Goal: Task Accomplishment & Management: Use online tool/utility

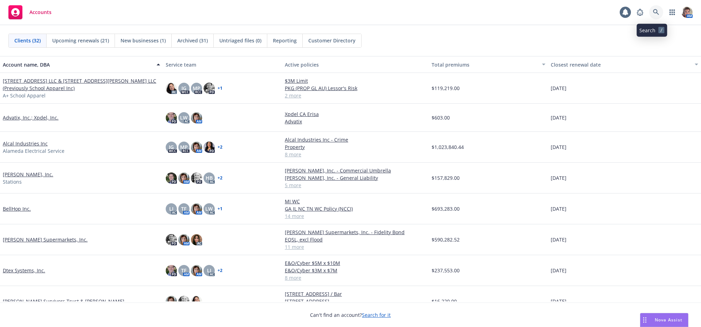
click at [652, 17] on link at bounding box center [656, 12] width 14 height 14
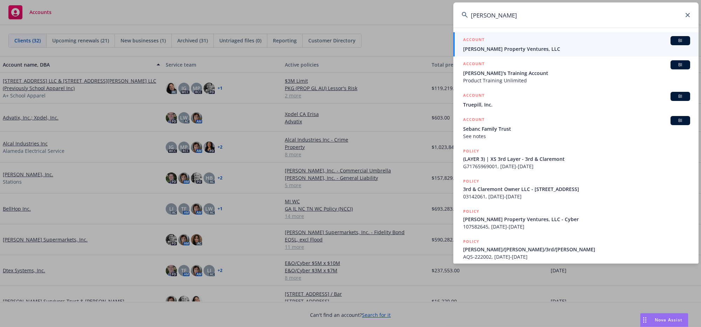
drag, startPoint x: 512, startPoint y: 15, endPoint x: 446, endPoint y: 21, distance: 65.3
click at [446, 21] on div "[PERSON_NAME] ACCOUNT BI [PERSON_NAME] Property Ventures, LLC ACCOUNT BI [PERSO…" at bounding box center [350, 163] width 701 height 327
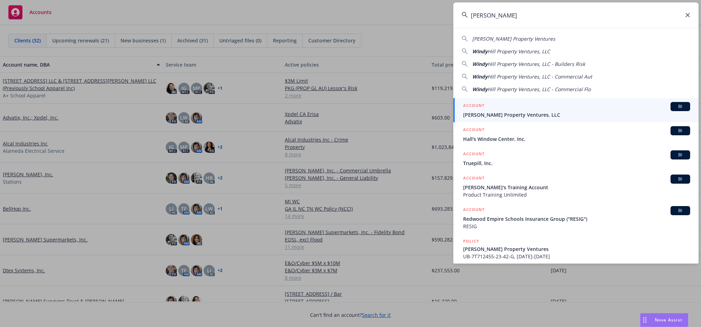
type input "[PERSON_NAME]"
click at [569, 111] on span "[PERSON_NAME] Property Ventures, LLC" at bounding box center [576, 114] width 227 height 7
click at [569, 111] on div "09/24/2026" at bounding box center [624, 118] width 153 height 28
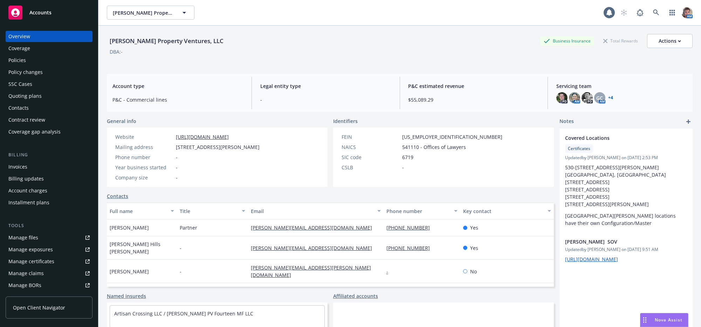
click at [47, 42] on div "Overview" at bounding box center [48, 36] width 81 height 11
click at [51, 113] on div "Contacts" at bounding box center [48, 107] width 81 height 11
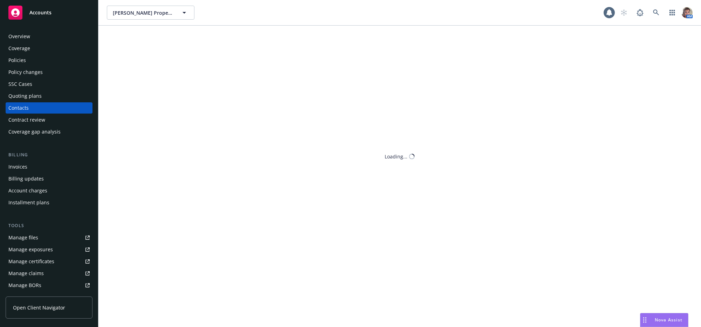
click at [51, 113] on div "Contacts" at bounding box center [48, 107] width 81 height 11
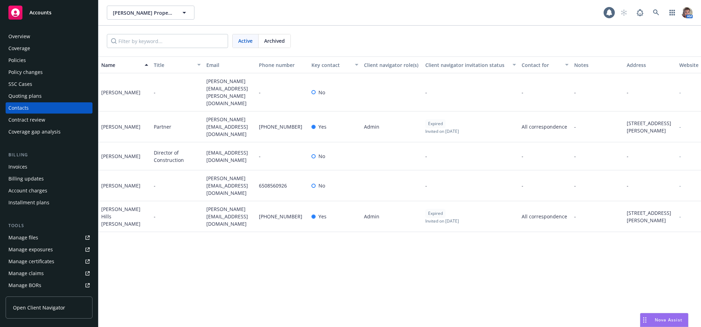
click at [38, 15] on span "Accounts" at bounding box center [40, 13] width 22 height 6
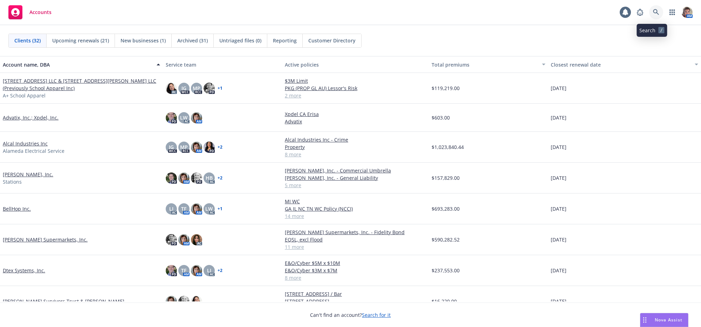
click at [649, 12] on link at bounding box center [656, 12] width 14 height 14
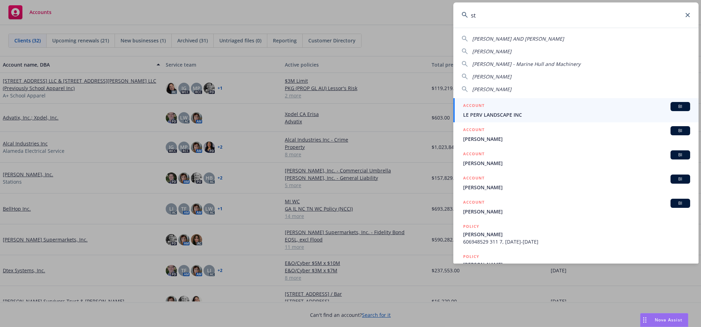
type input "s"
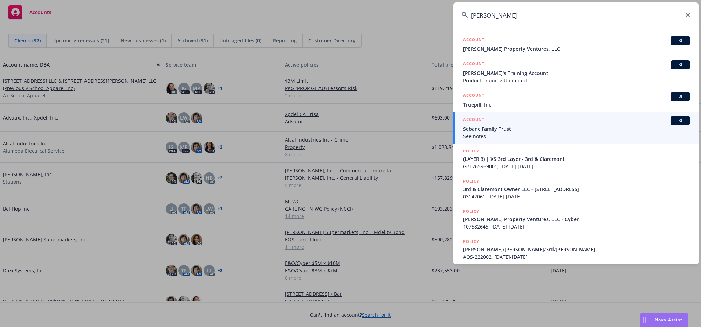
drag, startPoint x: 509, startPoint y: 15, endPoint x: 461, endPoint y: 18, distance: 48.4
click at [462, 18] on input "wendy hill" at bounding box center [575, 14] width 245 height 25
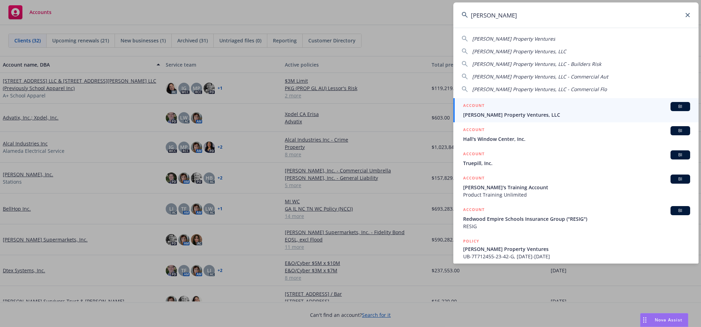
type input "windy hill"
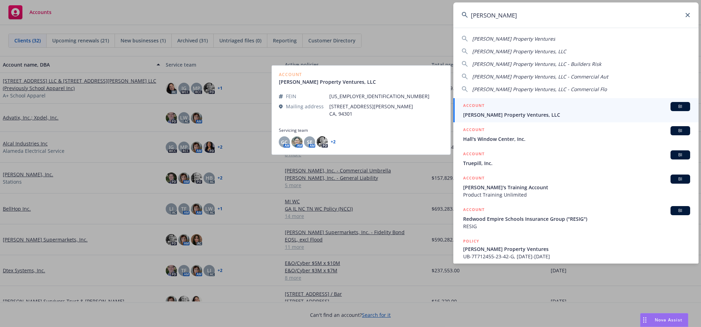
click at [486, 114] on span "[PERSON_NAME] Property Ventures, LLC" at bounding box center [576, 114] width 227 height 7
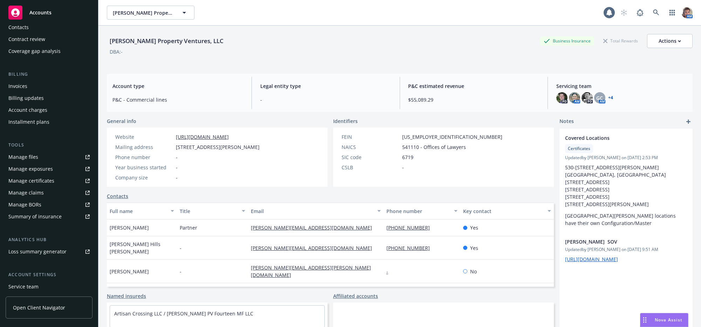
scroll to position [183, 0]
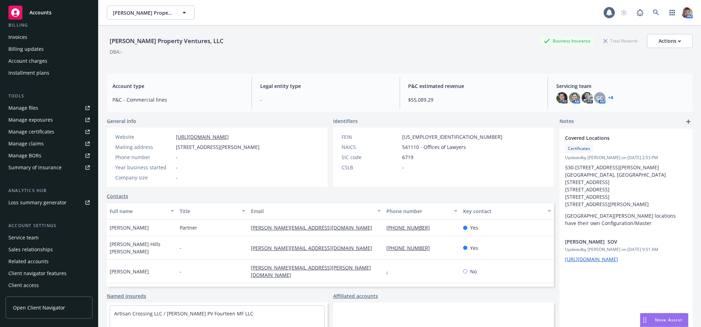
click at [36, 232] on div "Service team" at bounding box center [23, 237] width 30 height 11
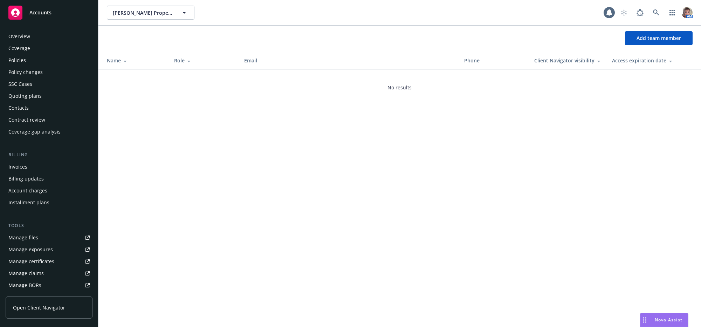
scroll to position [183, 0]
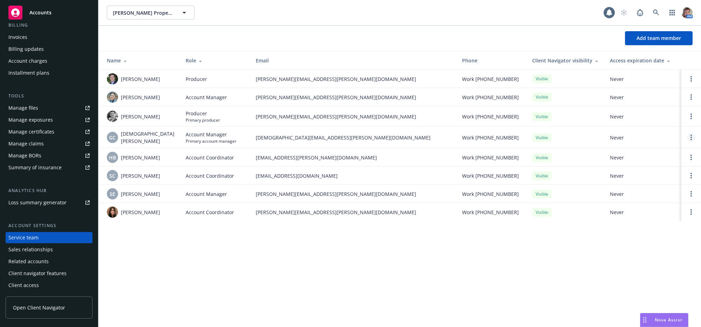
click at [692, 141] on link "Open options" at bounding box center [691, 137] width 8 height 8
click at [641, 40] on span "Add team member" at bounding box center [658, 38] width 44 height 7
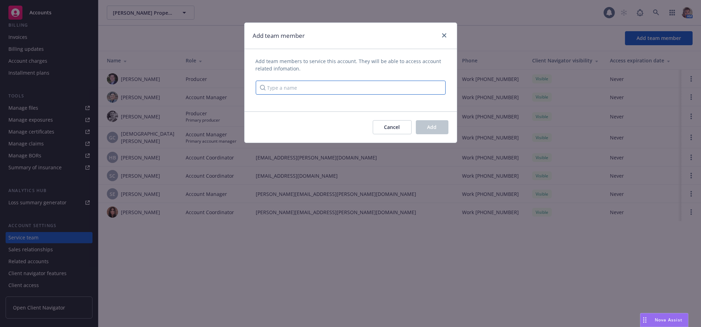
click at [307, 88] on input "Type a name" at bounding box center [351, 88] width 190 height 14
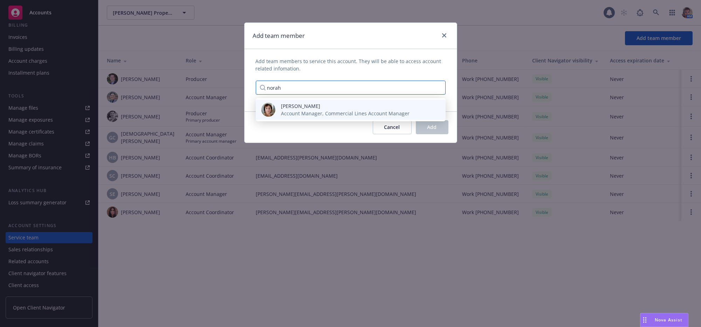
type input "norah"
click at [307, 112] on span "Account Manager, Commercial Lines Account Manager" at bounding box center [345, 113] width 129 height 7
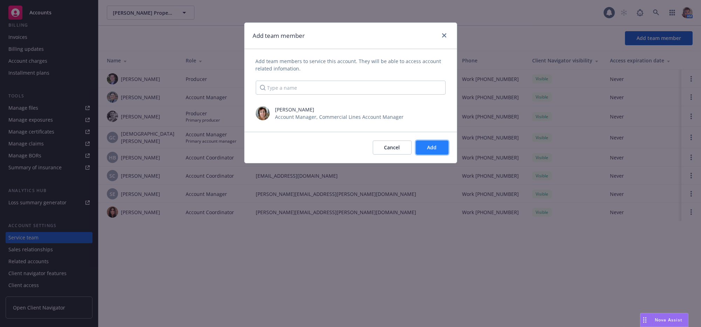
click at [432, 147] on span "Add" at bounding box center [431, 147] width 9 height 7
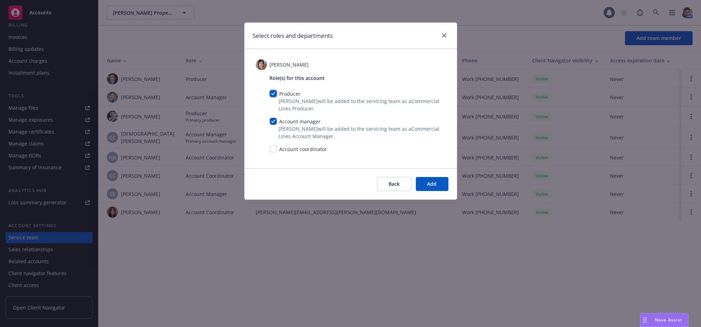
click at [271, 96] on input "checkbox" at bounding box center [273, 93] width 7 height 7
checkbox input "false"
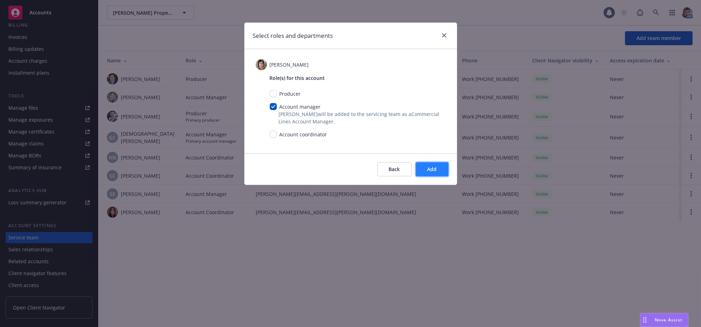
click at [425, 176] on button "Add" at bounding box center [432, 169] width 33 height 14
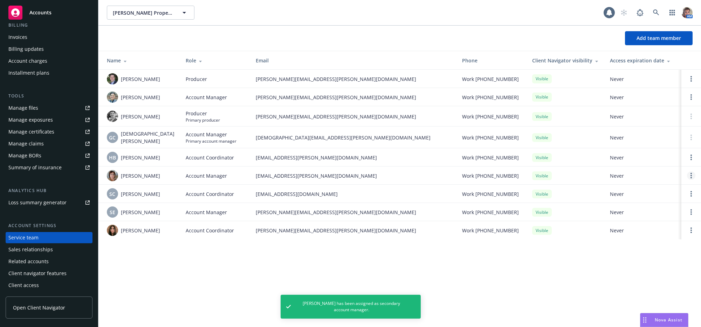
click at [690, 178] on icon "Open options" at bounding box center [690, 176] width 1 height 6
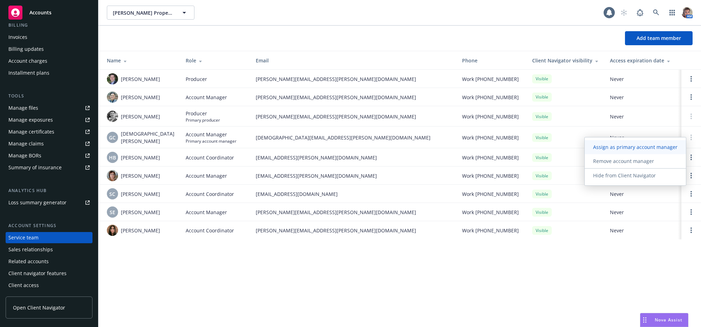
click at [664, 149] on span "Assign as primary account manager" at bounding box center [634, 147] width 101 height 7
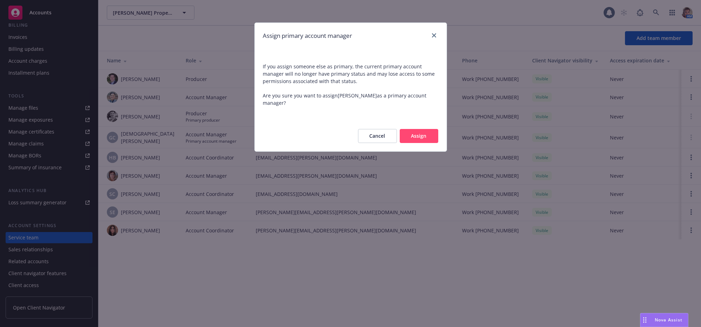
click at [417, 143] on button "Assign" at bounding box center [419, 136] width 39 height 14
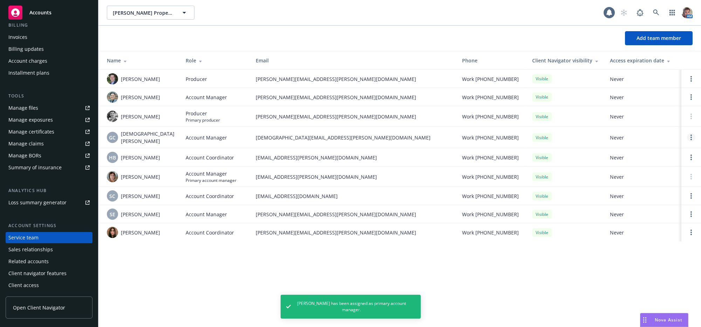
click at [690, 140] on icon "Open options" at bounding box center [690, 137] width 1 height 6
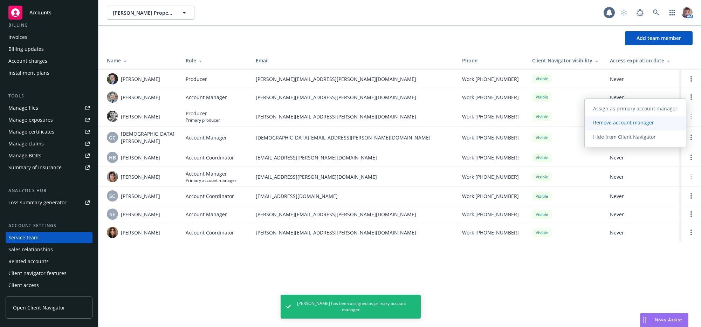
click at [634, 121] on span "Remove account manager" at bounding box center [623, 122] width 78 height 7
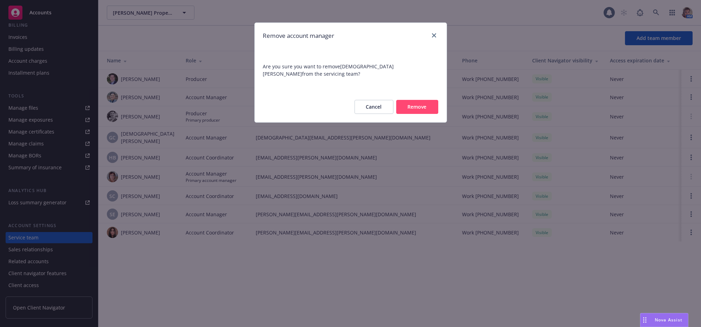
click at [410, 103] on button "Remove" at bounding box center [417, 107] width 42 height 14
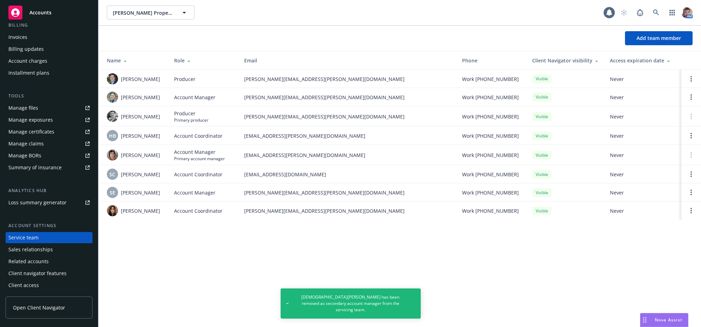
scroll to position [0, 0]
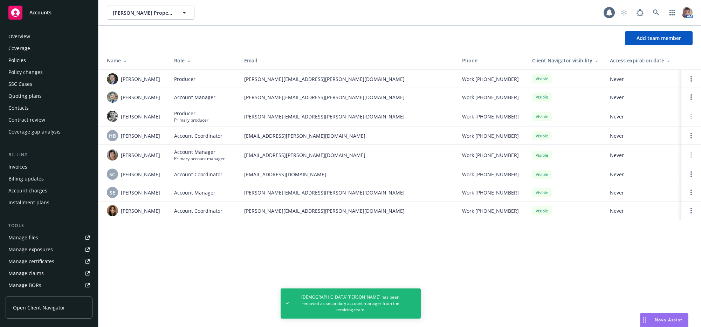
click at [40, 66] on div "Policies" at bounding box center [48, 60] width 81 height 11
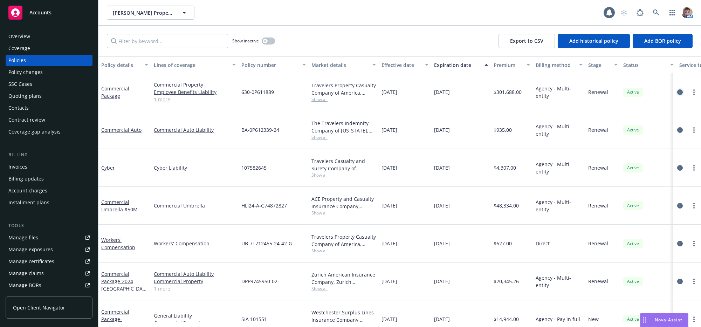
click at [677, 95] on icon "circleInformation" at bounding box center [680, 92] width 6 height 6
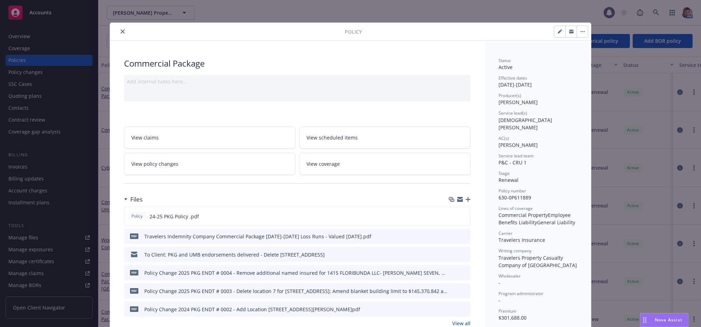
click at [557, 32] on icon "button" at bounding box center [559, 31] width 4 height 4
select select "RENEWAL"
select select "12"
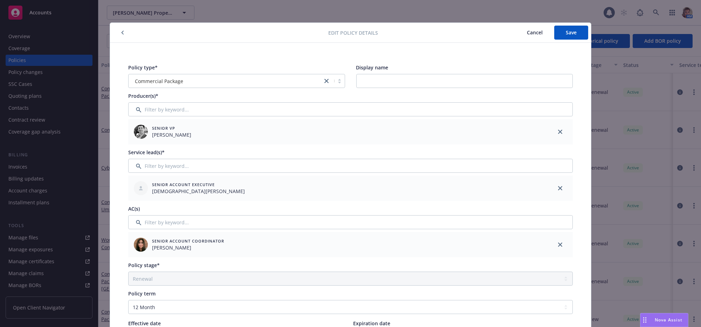
drag, startPoint x: 554, startPoint y: 191, endPoint x: 548, endPoint y: 191, distance: 6.0
click at [558, 190] on icon "close" at bounding box center [560, 188] width 4 height 4
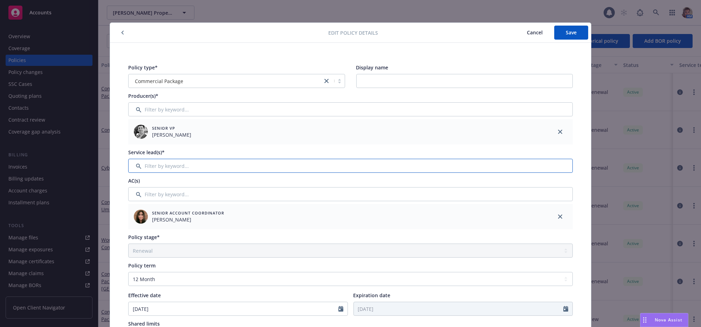
click at [266, 171] on input "Filter by keyword..." at bounding box center [350, 166] width 444 height 14
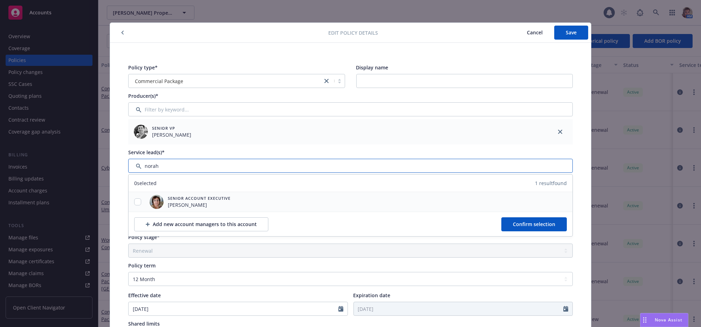
type input "norah"
click at [134, 204] on input "checkbox" at bounding box center [137, 201] width 7 height 7
checkbox input "true"
click at [516, 227] on span "Confirm selection" at bounding box center [534, 224] width 42 height 7
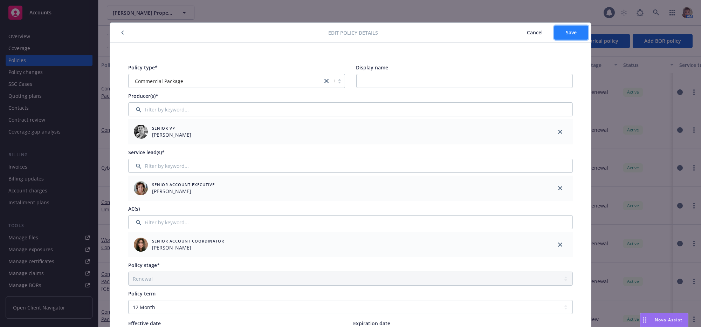
click at [571, 35] on span "Save" at bounding box center [571, 32] width 11 height 7
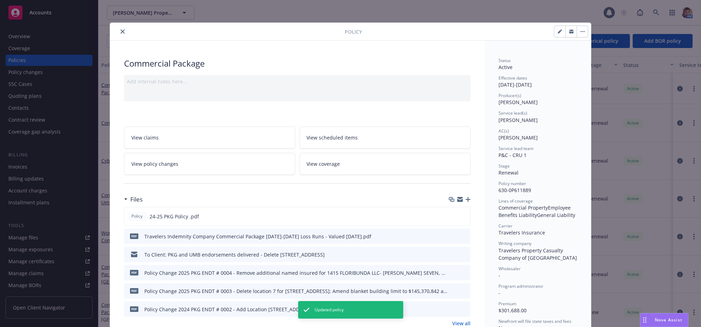
click at [120, 36] on button "close" at bounding box center [122, 31] width 8 height 8
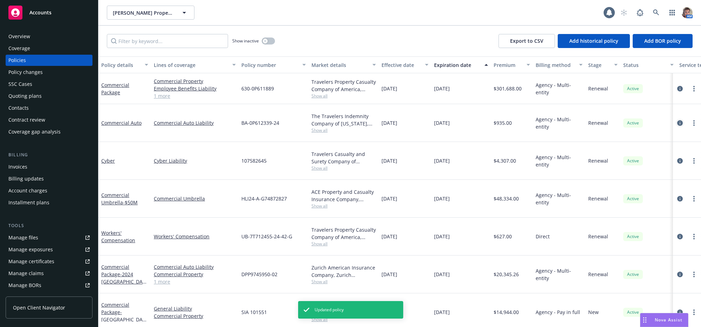
click at [677, 126] on icon "circleInformation" at bounding box center [680, 123] width 6 height 6
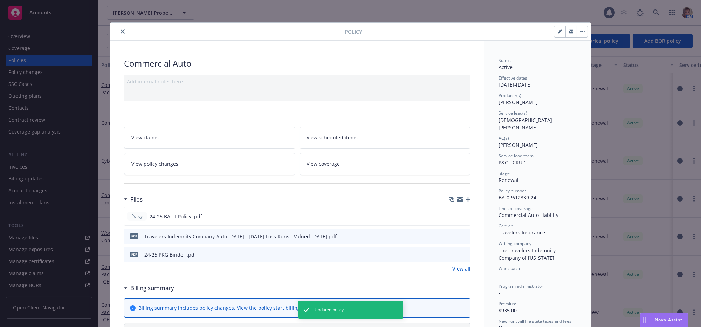
click at [554, 37] on button "button" at bounding box center [559, 31] width 11 height 11
select select "RENEWAL"
select select "12"
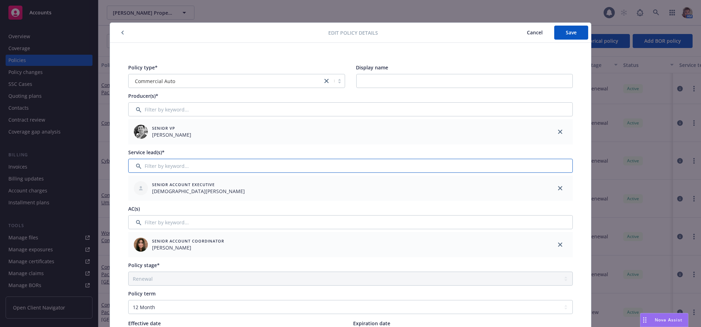
click at [161, 169] on input "Filter by keyword..." at bounding box center [350, 166] width 444 height 14
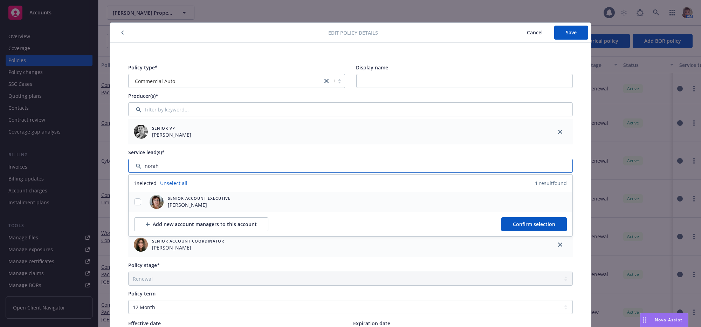
type input "norah"
click at [134, 205] on input "checkbox" at bounding box center [137, 201] width 7 height 7
checkbox input "true"
click at [543, 227] on span "Confirm selection" at bounding box center [534, 224] width 42 height 7
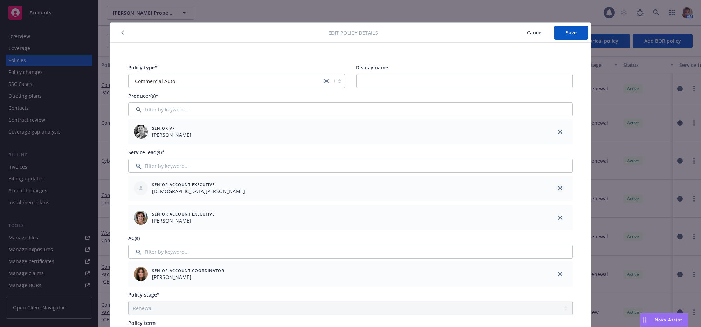
click at [558, 190] on icon "close" at bounding box center [560, 188] width 4 height 4
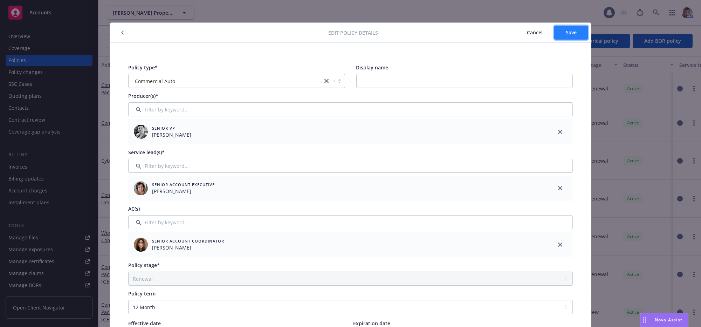
click at [560, 35] on button "Save" at bounding box center [571, 33] width 34 height 14
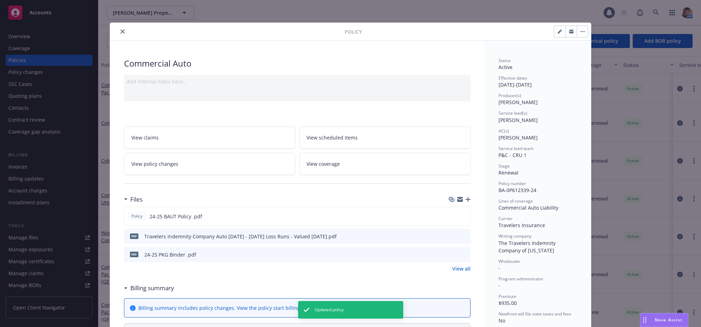
click at [120, 32] on icon "close" at bounding box center [122, 31] width 4 height 4
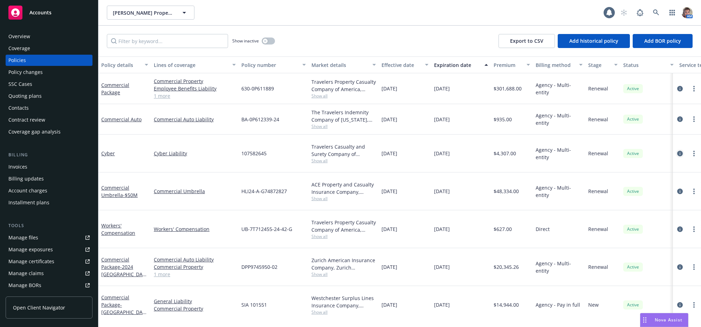
click at [677, 156] on icon "circleInformation" at bounding box center [680, 154] width 6 height 6
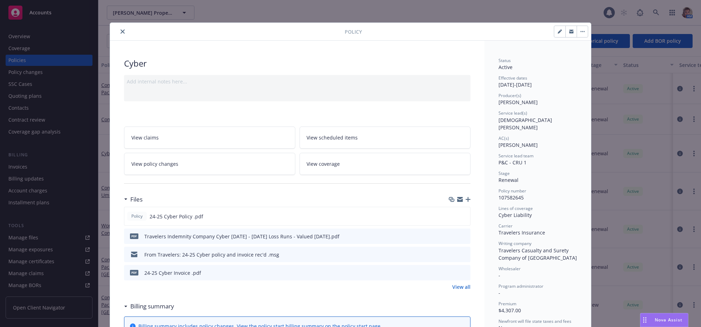
click at [557, 33] on icon "button" at bounding box center [559, 32] width 4 height 4
select select "RENEWAL"
select select "12"
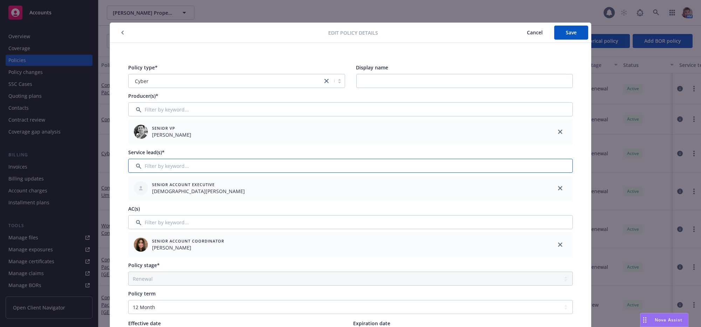
click at [193, 169] on input "Filter by keyword..." at bounding box center [350, 166] width 444 height 14
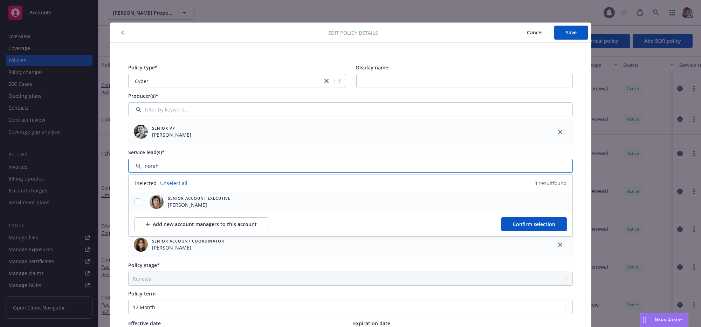
type input "norah"
click at [134, 203] on input "checkbox" at bounding box center [137, 201] width 7 height 7
checkbox input "true"
click at [513, 227] on span "Confirm selection" at bounding box center [534, 224] width 42 height 7
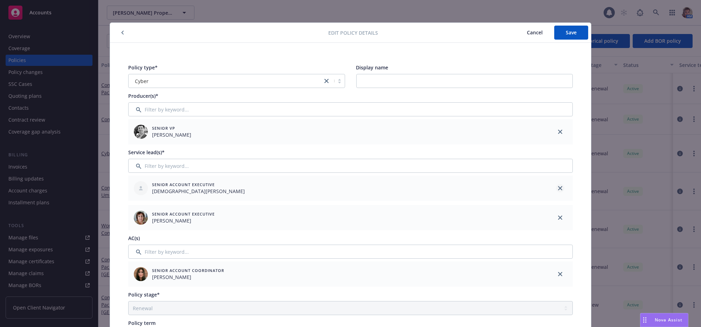
click at [558, 190] on icon "close" at bounding box center [560, 188] width 4 height 4
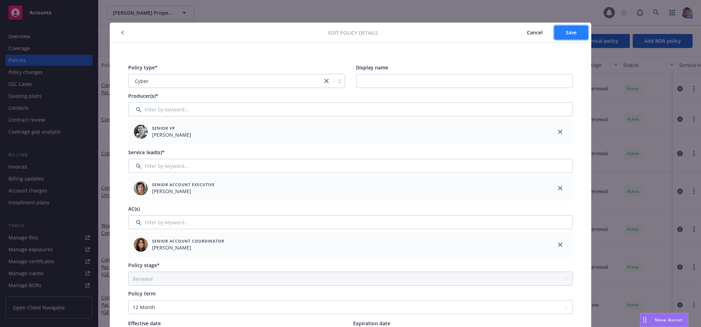
click at [563, 27] on button "Save" at bounding box center [571, 33] width 34 height 14
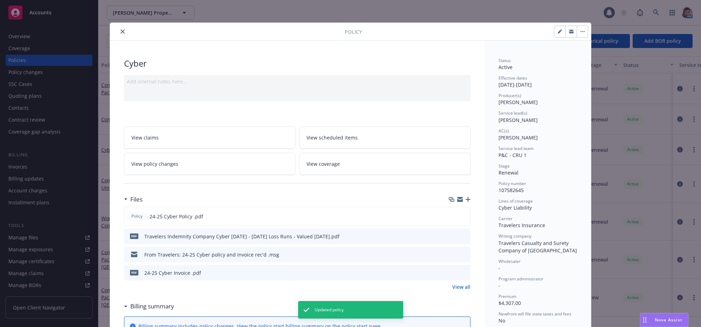
click at [120, 35] on button "close" at bounding box center [122, 31] width 8 height 8
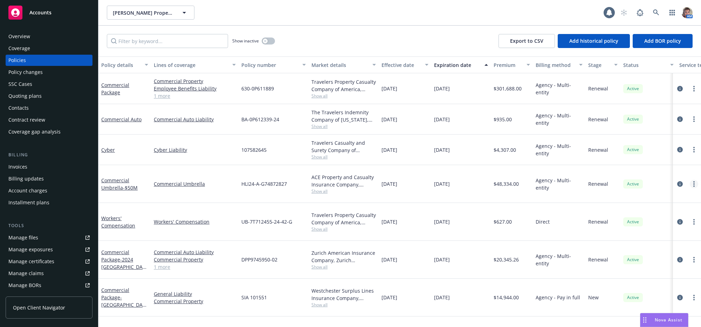
click at [693, 187] on icon "more" at bounding box center [693, 184] width 1 height 6
click at [677, 187] on icon "circleInformation" at bounding box center [680, 184] width 6 height 6
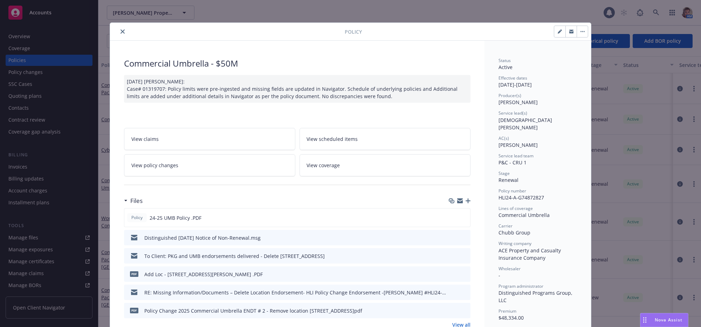
click at [557, 34] on icon "button" at bounding box center [559, 32] width 4 height 4
select select "RENEWAL"
select select "12"
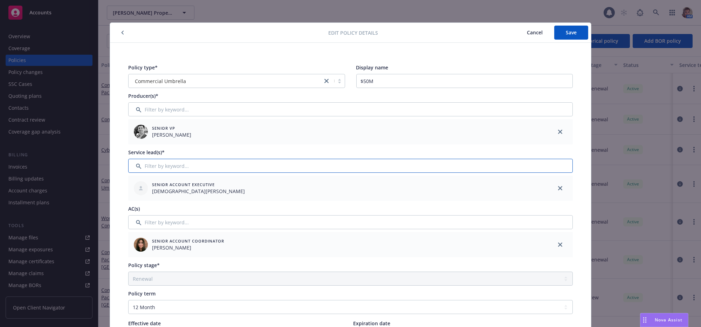
click at [170, 166] on input "Filter by keyword..." at bounding box center [350, 166] width 444 height 14
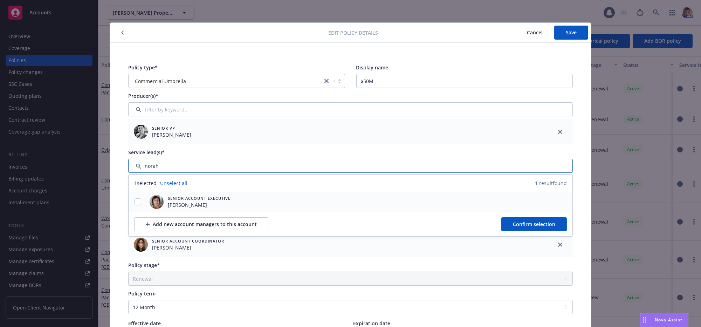
type input "norah"
click at [134, 205] on input "checkbox" at bounding box center [137, 201] width 7 height 7
checkbox input "true"
click at [517, 227] on span "Confirm selection" at bounding box center [534, 224] width 42 height 7
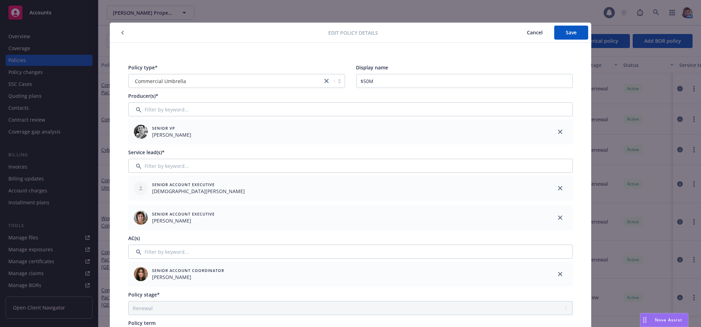
drag, startPoint x: 554, startPoint y: 193, endPoint x: 552, endPoint y: 154, distance: 38.9
click at [558, 190] on icon "close" at bounding box center [560, 188] width 4 height 4
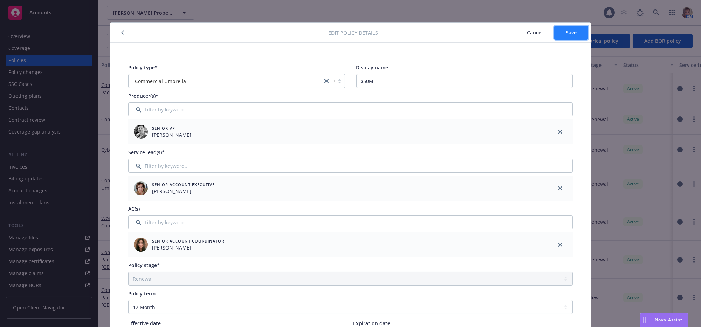
drag, startPoint x: 562, startPoint y: 35, endPoint x: 555, endPoint y: 36, distance: 7.4
click at [566, 35] on span "Save" at bounding box center [571, 32] width 11 height 7
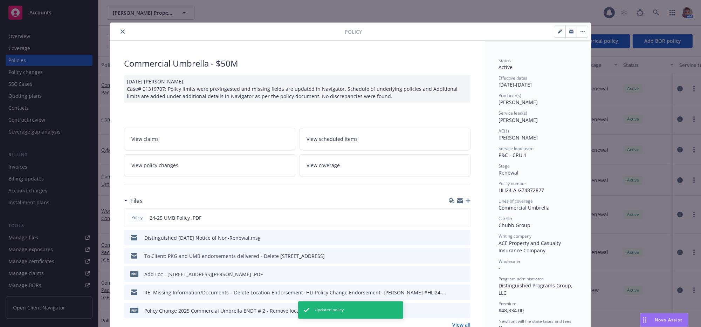
drag, startPoint x: 122, startPoint y: 33, endPoint x: 129, endPoint y: 43, distance: 12.8
click at [122, 33] on icon "close" at bounding box center [122, 31] width 4 height 4
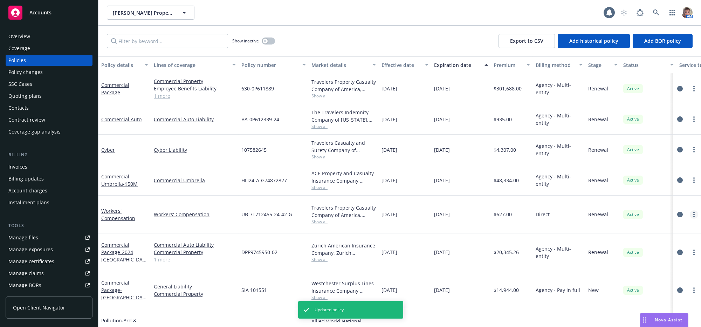
click at [690, 219] on link "more" at bounding box center [694, 214] width 8 height 8
click at [626, 233] on div "Active" at bounding box center [648, 214] width 56 height 38
click at [677, 217] on icon "circleInformation" at bounding box center [680, 215] width 6 height 6
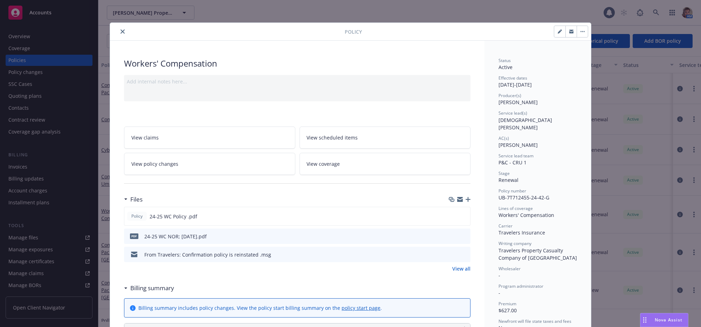
click at [557, 32] on icon "button" at bounding box center [559, 32] width 4 height 4
select select "RENEWAL"
select select "12"
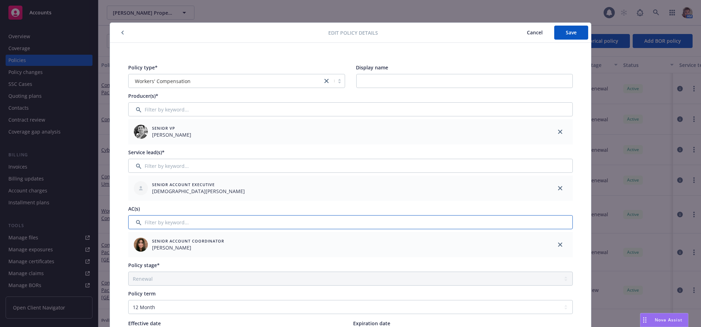
click at [171, 228] on input "Filter by keyword..." at bounding box center [350, 222] width 444 height 14
click at [174, 170] on input "Filter by keyword..." at bounding box center [350, 166] width 444 height 14
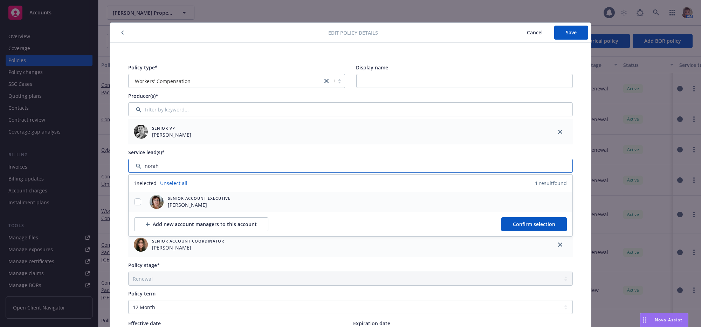
type input "norah"
click at [134, 205] on input "checkbox" at bounding box center [137, 201] width 7 height 7
checkbox input "true"
click at [518, 227] on span "Confirm selection" at bounding box center [534, 224] width 42 height 7
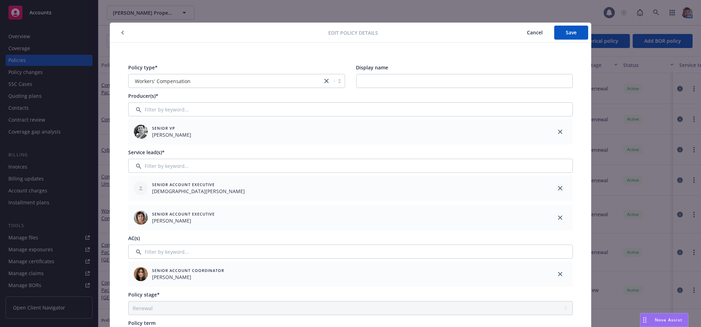
click at [558, 190] on icon "close" at bounding box center [560, 188] width 4 height 4
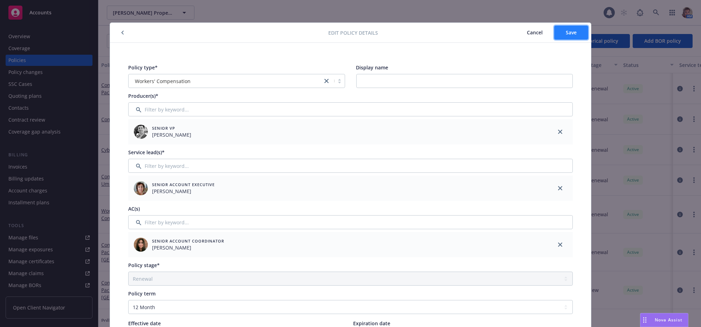
click at [571, 36] on button "Save" at bounding box center [571, 33] width 34 height 14
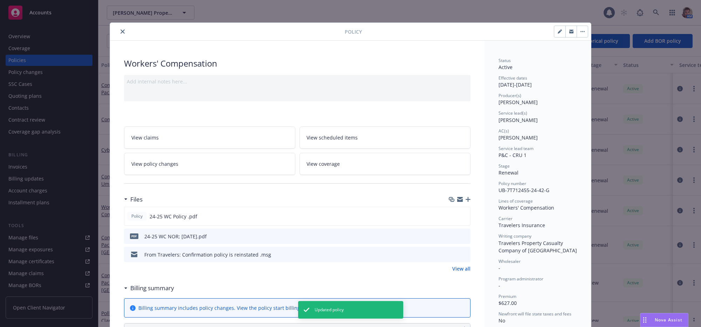
click at [123, 32] on icon "close" at bounding box center [122, 31] width 4 height 4
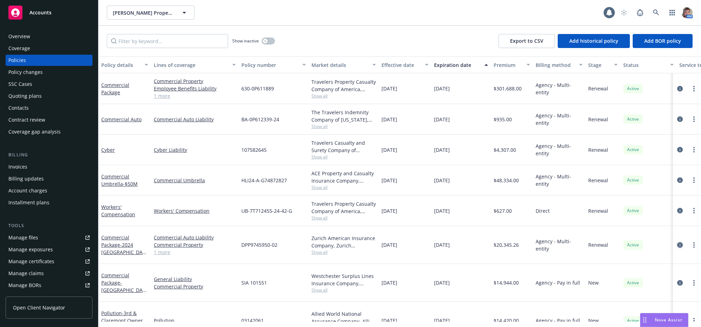
click at [677, 248] on icon "circleInformation" at bounding box center [680, 245] width 6 height 6
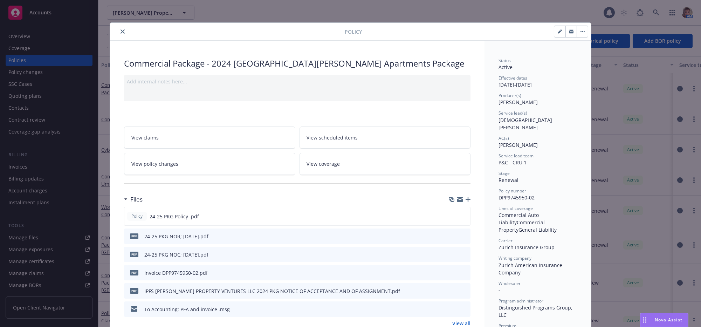
click at [555, 32] on button "button" at bounding box center [559, 31] width 11 height 11
select select "RENEWAL"
select select "12"
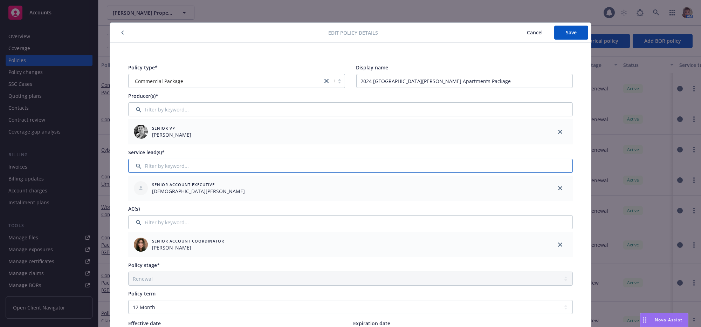
click at [179, 165] on input "Filter by keyword..." at bounding box center [350, 166] width 444 height 14
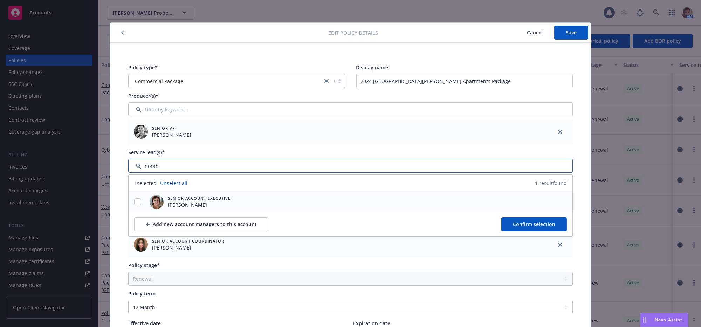
type input "norah"
click at [134, 205] on input "checkbox" at bounding box center [137, 201] width 7 height 7
checkbox input "true"
click at [513, 227] on span "Confirm selection" at bounding box center [534, 224] width 42 height 7
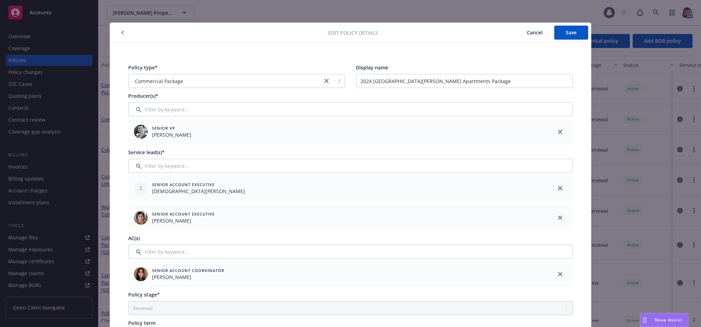
click at [558, 190] on icon "close" at bounding box center [560, 188] width 4 height 4
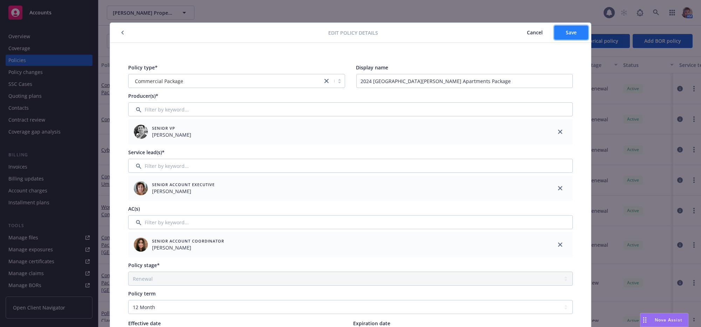
click at [566, 32] on span "Save" at bounding box center [571, 32] width 11 height 7
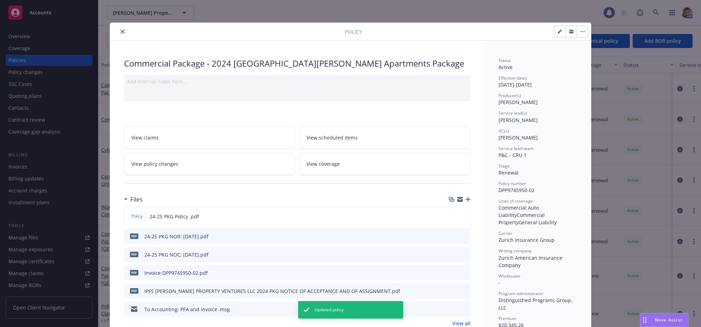
click at [124, 32] on button "close" at bounding box center [122, 31] width 8 height 8
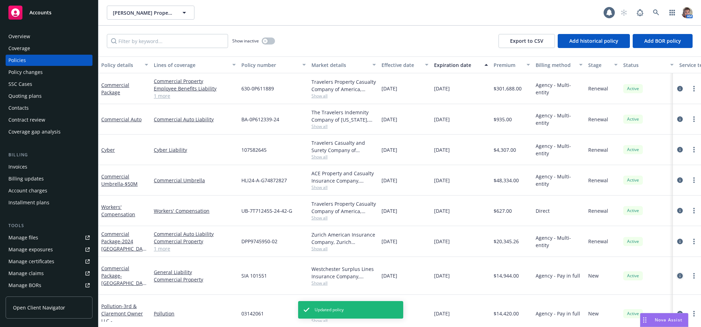
click at [677, 278] on icon "circleInformation" at bounding box center [680, 276] width 6 height 6
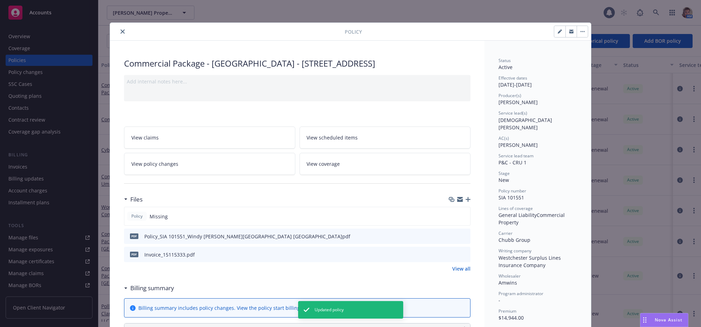
click at [554, 37] on button "button" at bounding box center [559, 31] width 11 height 11
select select "NEW"
select select "other"
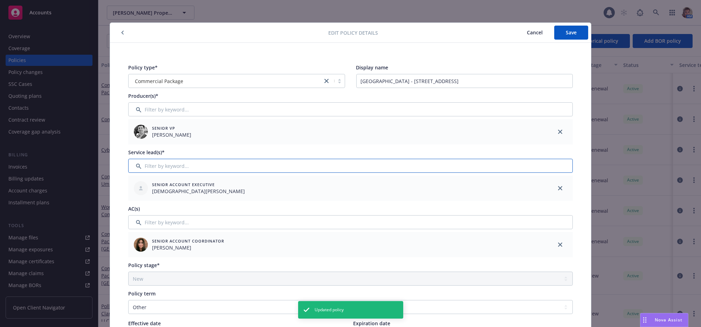
click at [145, 167] on input "Filter by keyword..." at bounding box center [350, 166] width 444 height 14
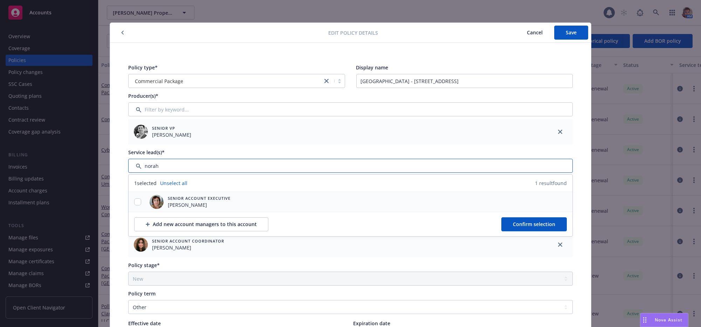
type input "norah"
click at [136, 205] on input "checkbox" at bounding box center [137, 201] width 7 height 7
checkbox input "true"
click at [561, 230] on button "Confirm selection" at bounding box center [533, 224] width 65 height 14
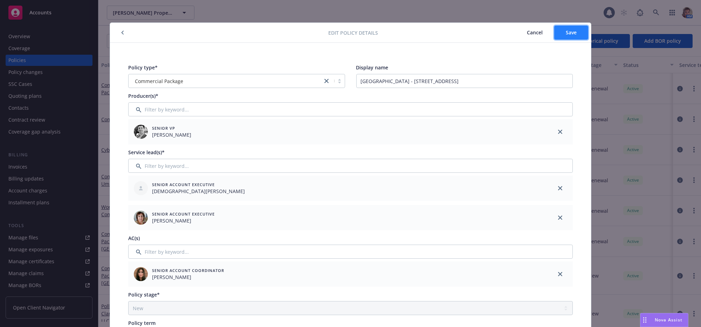
click at [558, 34] on button "Save" at bounding box center [571, 33] width 34 height 14
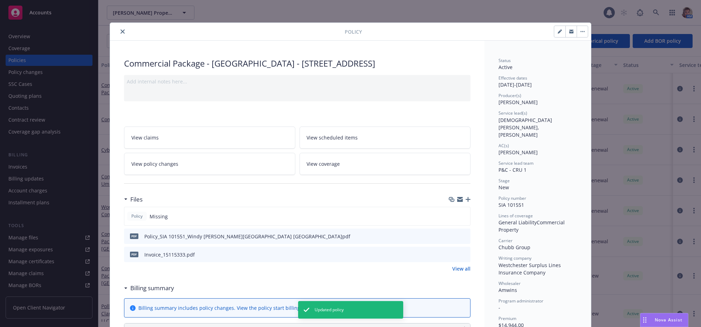
click at [125, 35] on div at bounding box center [229, 31] width 232 height 8
click at [121, 35] on button "close" at bounding box center [122, 31] width 8 height 8
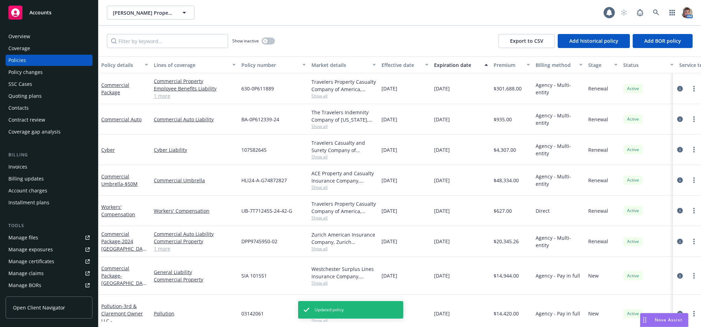
scroll to position [15, 0]
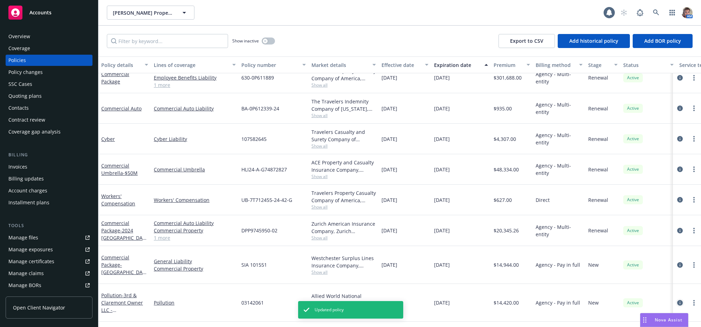
click at [677, 305] on icon "circleInformation" at bounding box center [680, 303] width 6 height 6
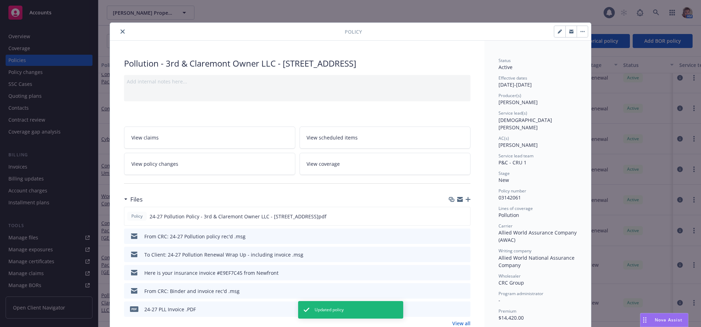
click at [554, 36] on button "button" at bounding box center [559, 31] width 11 height 11
select select "NEW"
select select "other"
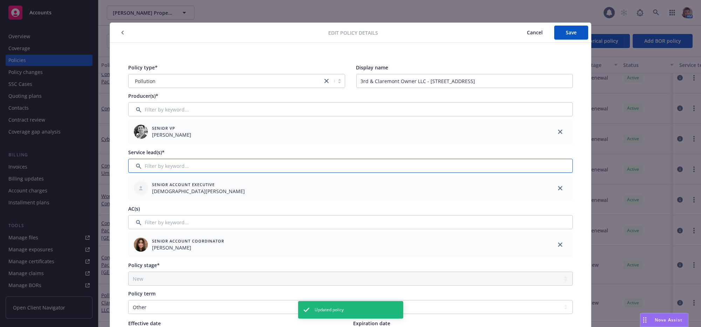
click at [140, 168] on input "Filter by keyword..." at bounding box center [350, 166] width 444 height 14
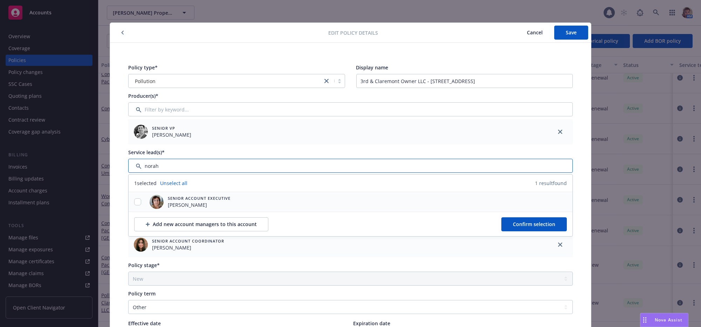
type input "norah"
click at [135, 205] on input "checkbox" at bounding box center [137, 201] width 7 height 7
checkbox input "true"
click at [549, 231] on button "Confirm selection" at bounding box center [533, 224] width 65 height 14
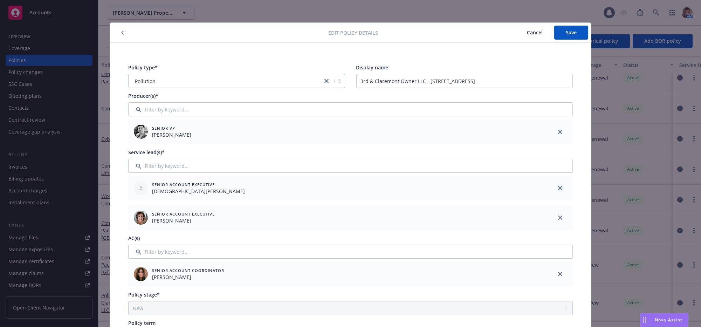
click at [558, 190] on icon "close" at bounding box center [560, 188] width 4 height 4
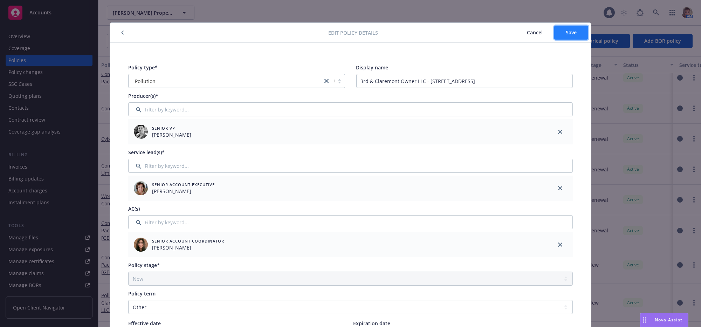
click at [567, 34] on span "Save" at bounding box center [571, 32] width 11 height 7
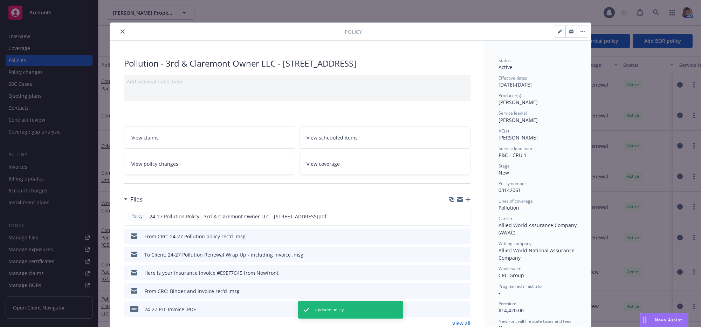
click at [120, 34] on icon "close" at bounding box center [122, 31] width 4 height 4
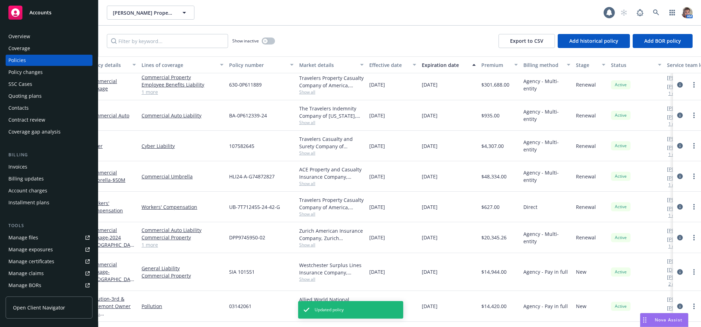
scroll to position [15, 80]
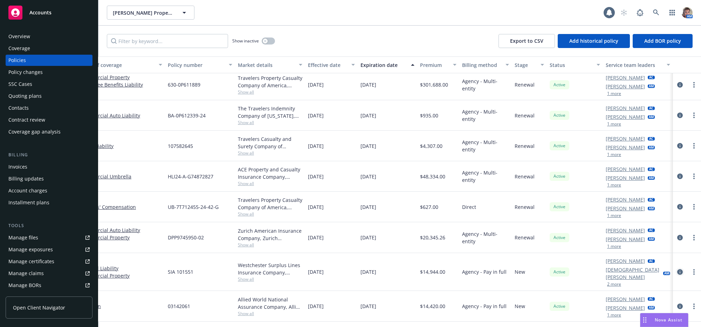
click at [677, 272] on icon "circleInformation" at bounding box center [680, 272] width 6 height 6
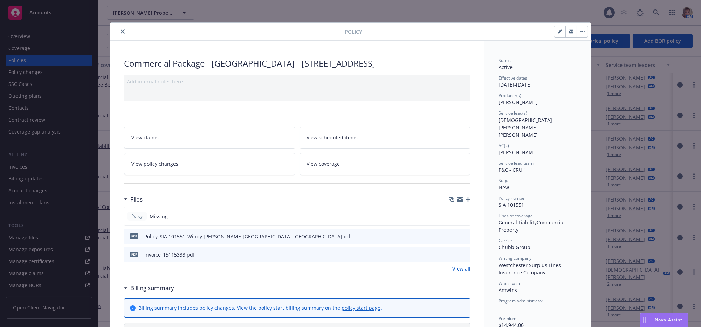
scroll to position [21, 0]
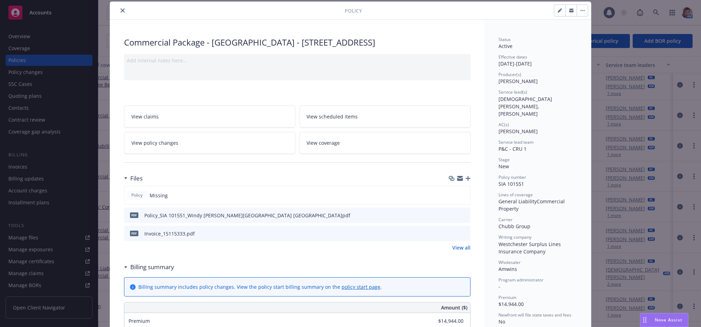
click at [554, 14] on button "button" at bounding box center [559, 10] width 11 height 11
select select "NEW"
select select "other"
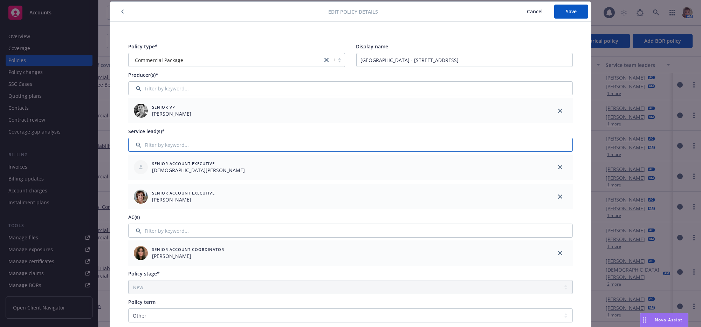
click at [153, 145] on input "Filter by keyword..." at bounding box center [350, 145] width 444 height 14
click at [558, 169] on icon "close" at bounding box center [560, 167] width 4 height 4
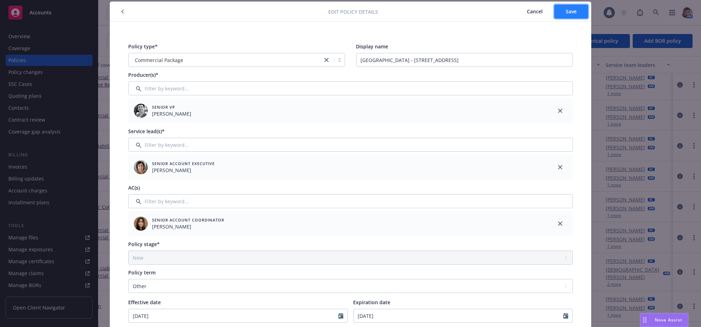
click at [566, 16] on button "Save" at bounding box center [571, 12] width 34 height 14
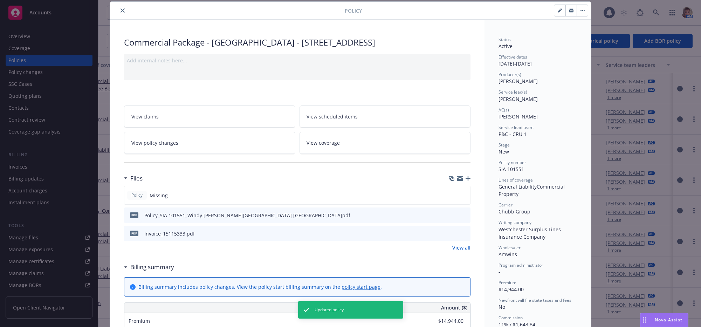
click at [120, 11] on icon "close" at bounding box center [122, 10] width 4 height 4
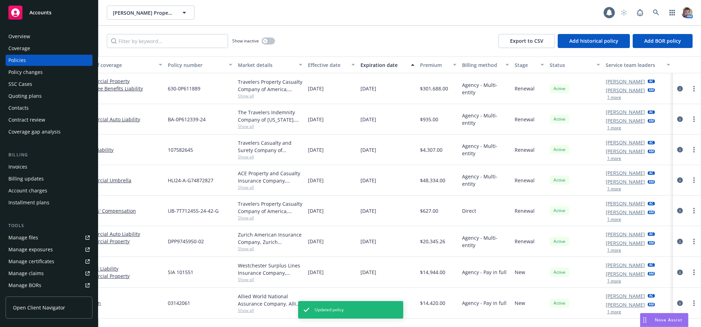
scroll to position [0, 80]
click at [28, 102] on div "Quoting plans" at bounding box center [24, 95] width 33 height 11
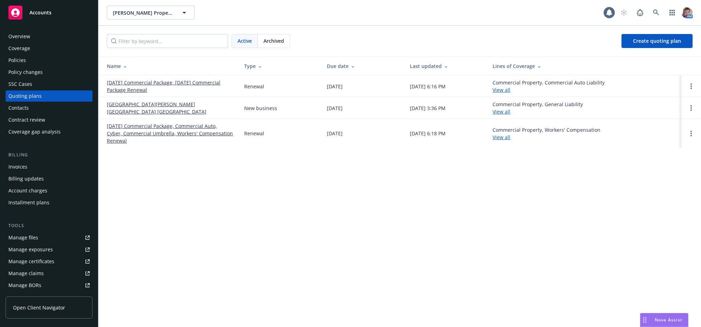
click at [142, 134] on link "10/01/25 Commercial Package, Commercial Auto, Cyber, Commercial Umbrella, Worke…" at bounding box center [170, 133] width 126 height 22
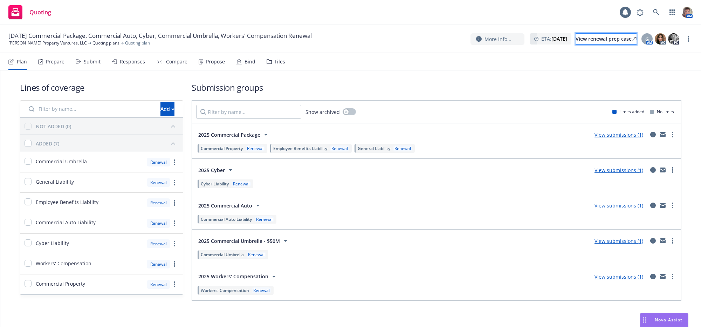
click at [592, 41] on div "View renewal prep case" at bounding box center [605, 39] width 61 height 11
click at [92, 46] on link "Quoting plans" at bounding box center [105, 43] width 27 height 6
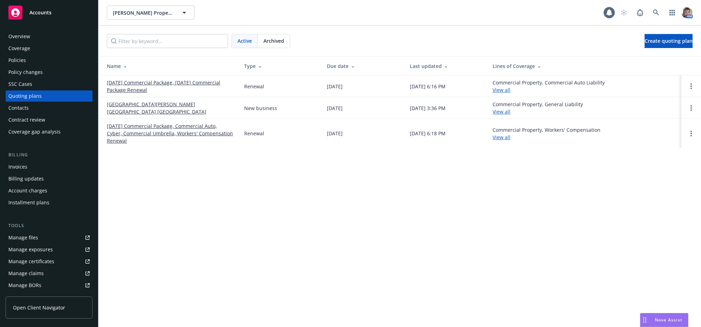
click at [40, 66] on div "Policies" at bounding box center [48, 60] width 81 height 11
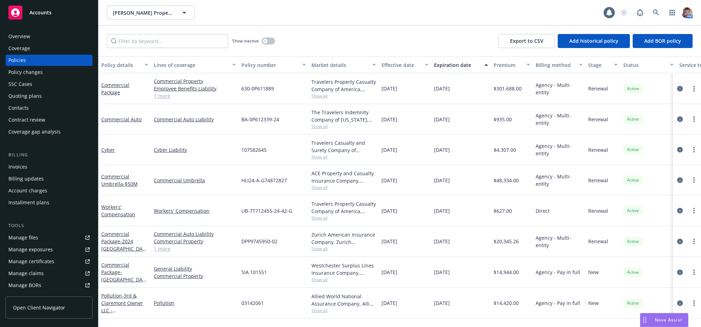
scroll to position [15, 0]
click at [397, 281] on div "[DATE]" at bounding box center [405, 272] width 53 height 31
click at [317, 282] on span "Show all" at bounding box center [343, 279] width 64 height 6
click at [20, 102] on div "Quoting plans" at bounding box center [24, 95] width 33 height 11
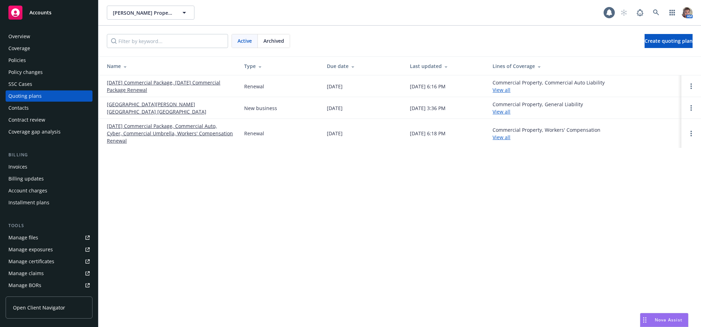
click at [143, 110] on link "[GEOGRAPHIC_DATA][PERSON_NAME][GEOGRAPHIC_DATA] [GEOGRAPHIC_DATA]" at bounding box center [170, 108] width 126 height 15
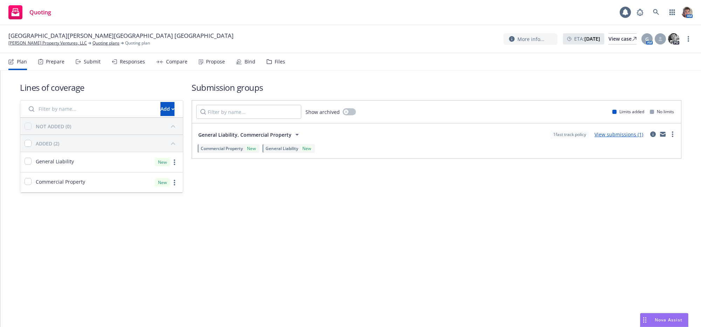
click at [357, 204] on div "Lines of coverage Add NOT ADDED (0) ADDED (2) General Liability New Commercial …" at bounding box center [350, 137] width 661 height 134
click at [285, 64] on div "Files" at bounding box center [280, 62] width 11 height 6
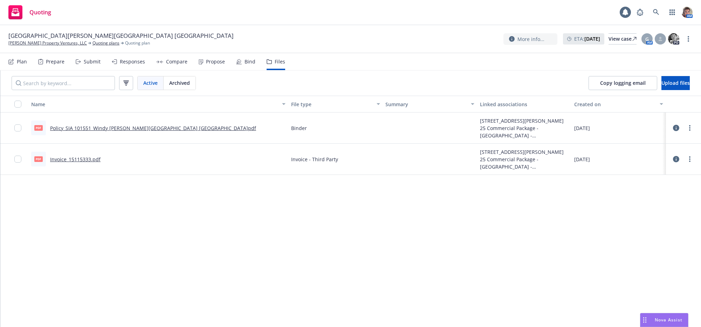
click at [121, 131] on link "Policy_SIA 101551_Windy [PERSON_NAME][GEOGRAPHIC_DATA] [GEOGRAPHIC_DATA]pdf" at bounding box center [153, 128] width 206 height 7
click at [17, 45] on link "[PERSON_NAME] Property Ventures, LLC" at bounding box center [47, 43] width 78 height 6
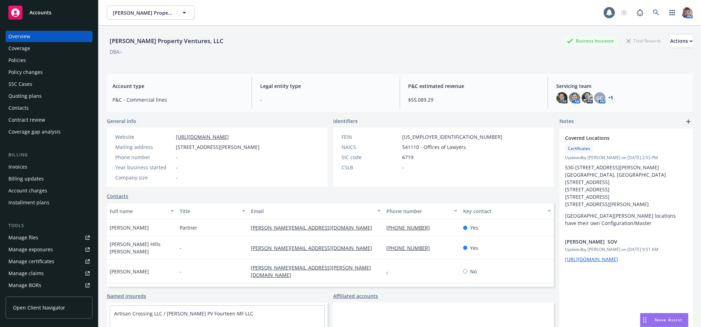
click at [33, 66] on div "Policies" at bounding box center [48, 60] width 81 height 11
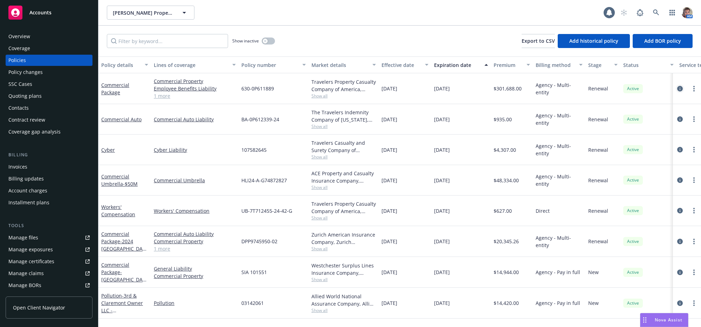
click at [677, 91] on icon "circleInformation" at bounding box center [680, 89] width 6 height 6
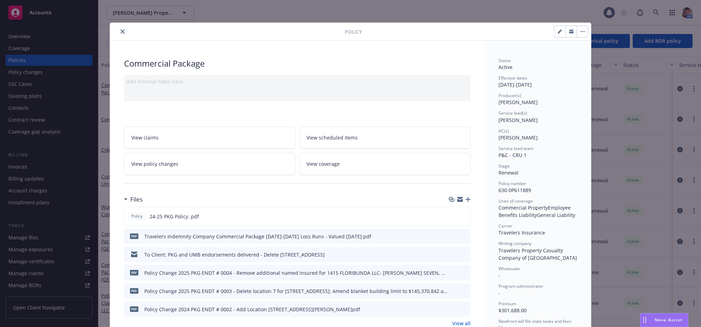
click at [208, 169] on link "View policy changes" at bounding box center [209, 164] width 171 height 22
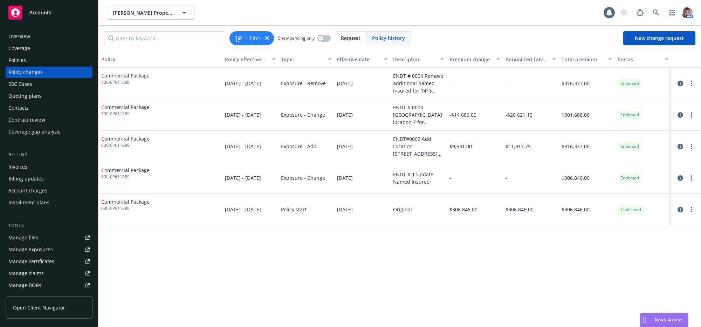
click at [679, 86] on icon "circleInformation" at bounding box center [680, 84] width 6 height 6
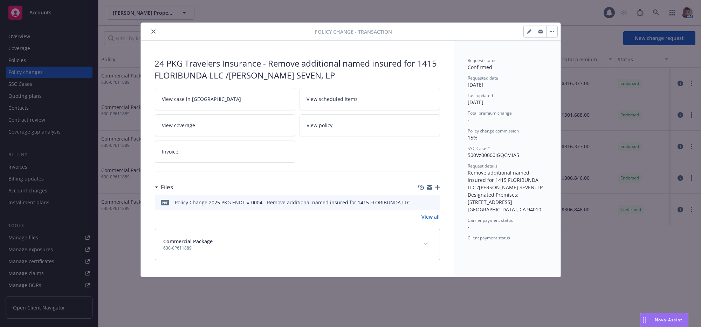
click at [155, 33] on icon "close" at bounding box center [153, 31] width 4 height 4
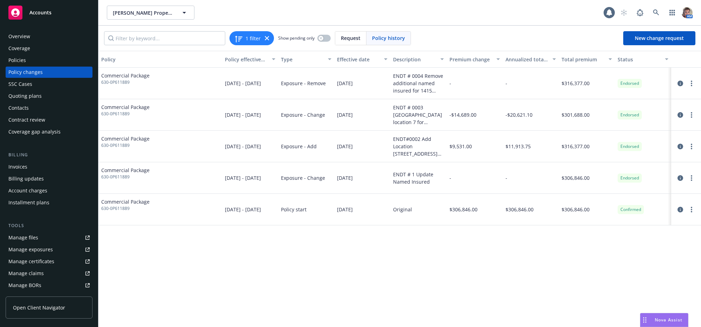
click at [26, 39] on div "Overview" at bounding box center [19, 36] width 22 height 11
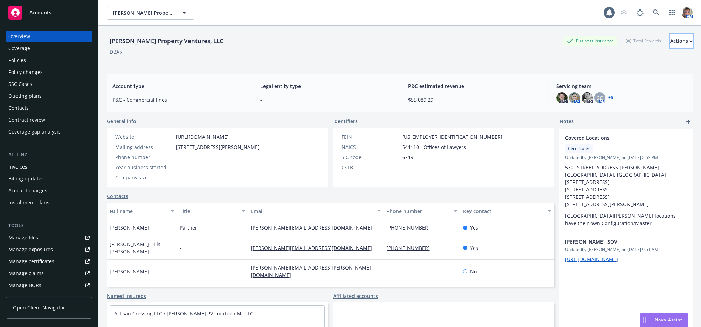
click at [690, 42] on icon "button" at bounding box center [691, 40] width 2 height 1
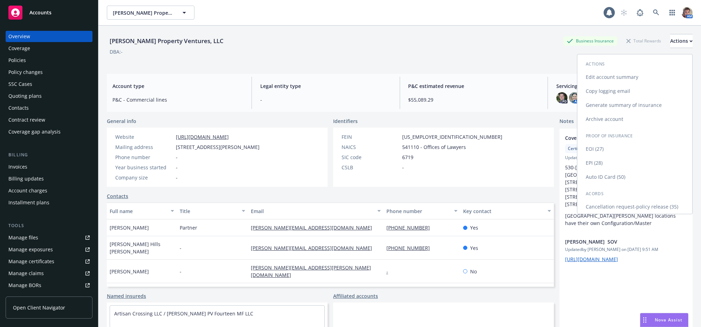
click at [626, 86] on link "Copy logging email" at bounding box center [634, 91] width 115 height 14
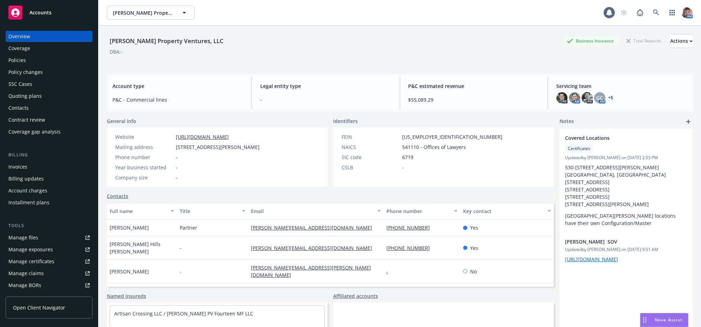
click at [40, 15] on span "Accounts" at bounding box center [40, 13] width 22 height 6
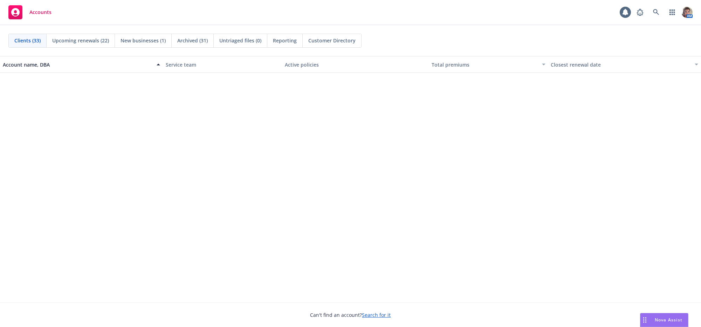
scroll to position [698, 0]
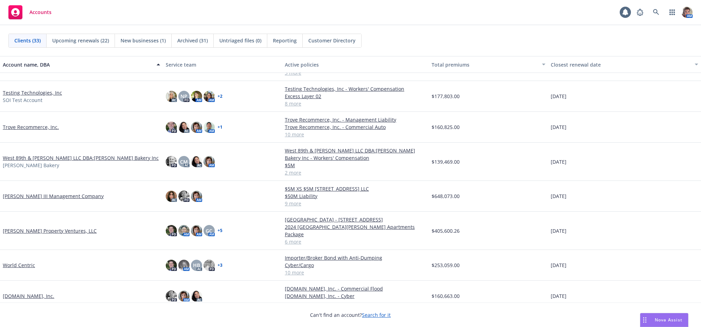
click at [39, 234] on link "[PERSON_NAME] Property Ventures, LLC" at bounding box center [50, 230] width 94 height 7
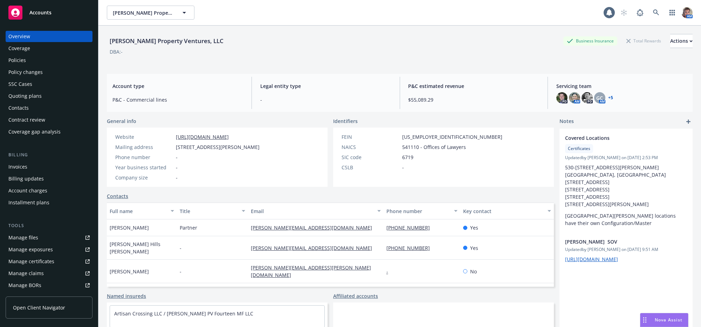
click at [35, 102] on div "Quoting plans" at bounding box center [24, 95] width 33 height 11
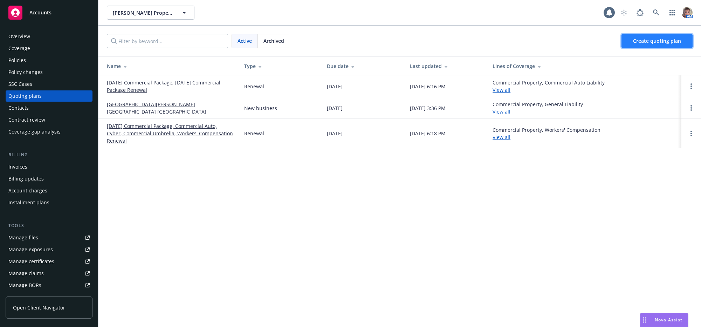
click at [660, 48] on link "Create quoting plan" at bounding box center [656, 41] width 71 height 14
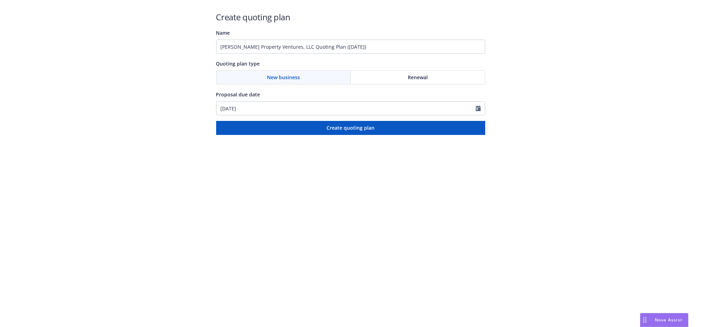
click at [278, 81] on span "New business" at bounding box center [283, 77] width 33 height 7
select select "8"
click at [255, 115] on input "[DATE]" at bounding box center [345, 108] width 259 height 13
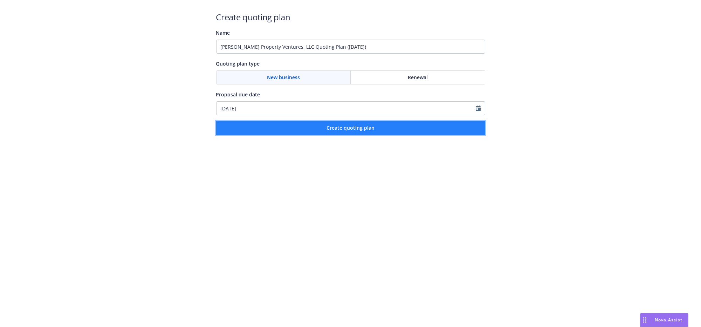
click at [388, 135] on button "Create quoting plan" at bounding box center [350, 128] width 269 height 14
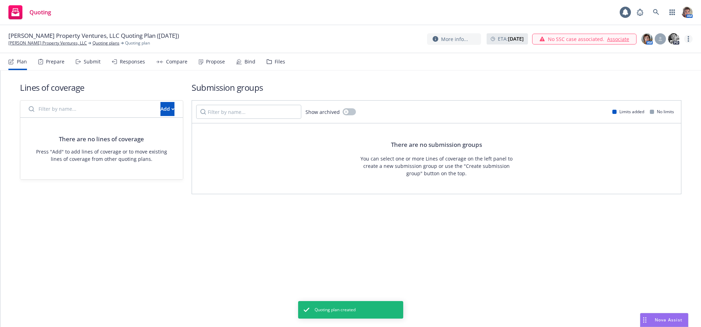
click at [687, 40] on circle "more" at bounding box center [687, 38] width 1 height 1
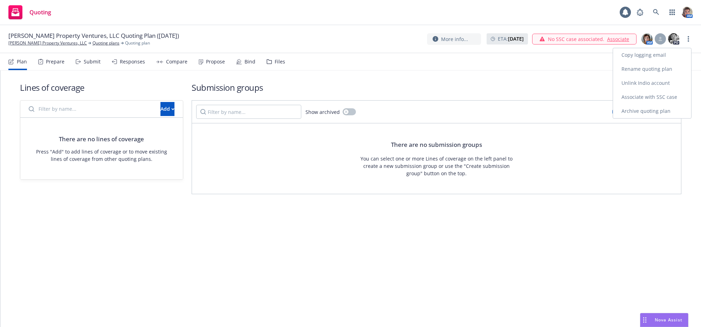
click at [659, 73] on link "Rename quoting plan" at bounding box center [652, 69] width 78 height 14
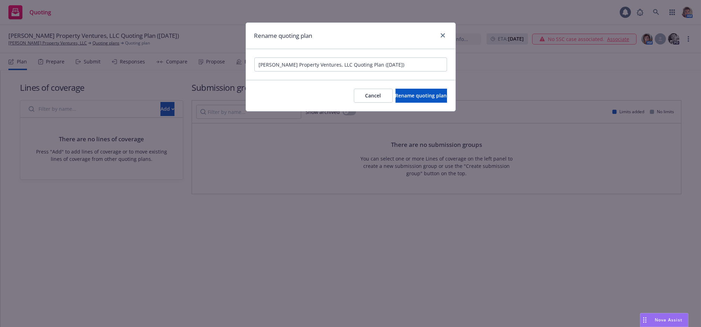
drag, startPoint x: 409, startPoint y: 68, endPoint x: 237, endPoint y: 69, distance: 172.3
click at [237, 69] on div "Rename quoting plan [PERSON_NAME] Property Ventures, LLC Quoting Plan ([DATE]) …" at bounding box center [350, 163] width 701 height 327
type input "[DATE] [GEOGRAPHIC_DATA] Senior Apartments"
click at [433, 103] on button "Rename quoting plan" at bounding box center [420, 96] width 51 height 14
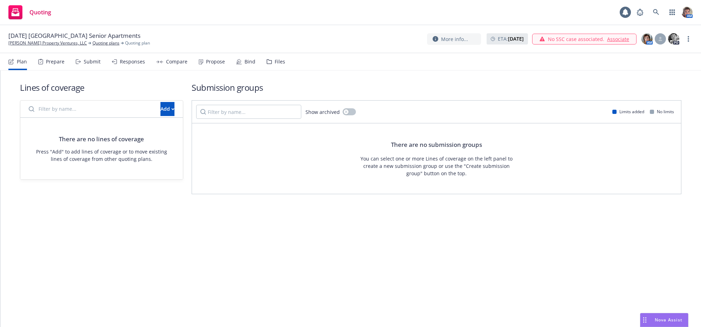
click at [88, 114] on input "Filter by name..." at bounding box center [91, 109] width 132 height 14
click at [160, 116] on div "Add" at bounding box center [167, 108] width 14 height 13
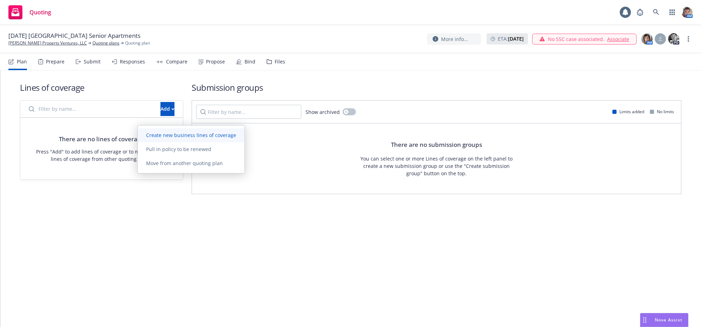
click at [155, 132] on span "Create new business lines of coverage" at bounding box center [191, 135] width 107 height 7
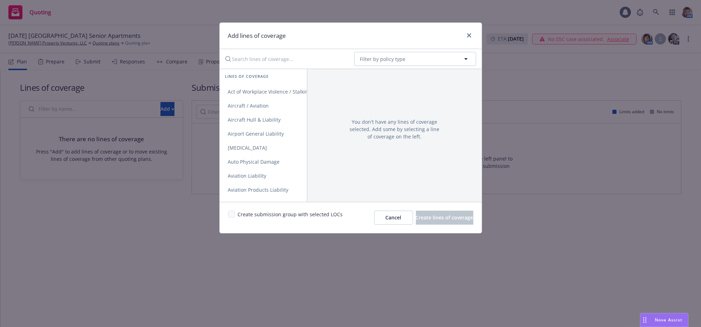
click at [242, 65] on input "Search lines of coverage..." at bounding box center [284, 59] width 127 height 14
click at [238, 62] on input "Search lines of coverage..." at bounding box center [284, 59] width 127 height 14
type input "prop"
click at [258, 99] on link "Commercial Property" at bounding box center [278, 92] width 116 height 14
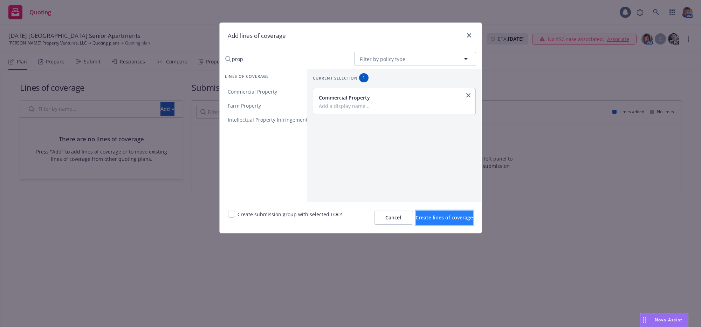
click at [416, 221] on span "Create lines of coverage" at bounding box center [444, 217] width 57 height 7
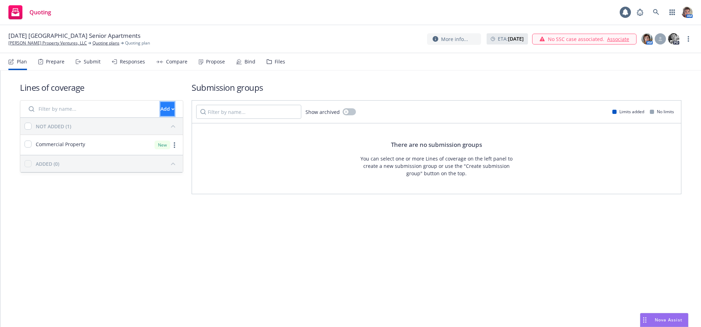
click at [160, 116] on div "Add" at bounding box center [167, 108] width 14 height 13
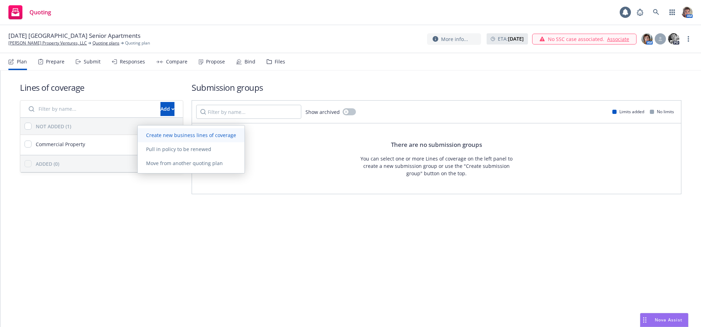
click at [158, 137] on span "Create new business lines of coverage" at bounding box center [191, 135] width 107 height 7
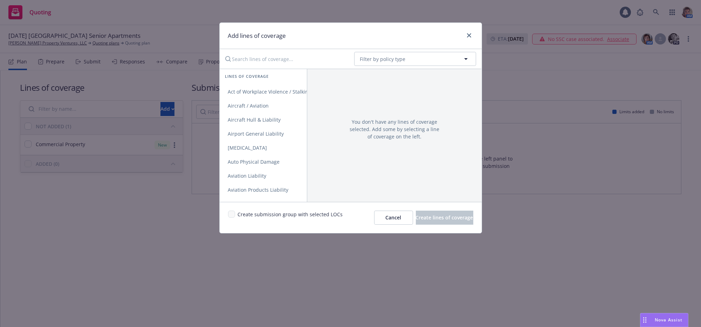
click at [277, 66] on input "Search lines of coverage..." at bounding box center [284, 59] width 127 height 14
type input "gene"
click at [270, 99] on link "General Liability" at bounding box center [263, 92] width 87 height 14
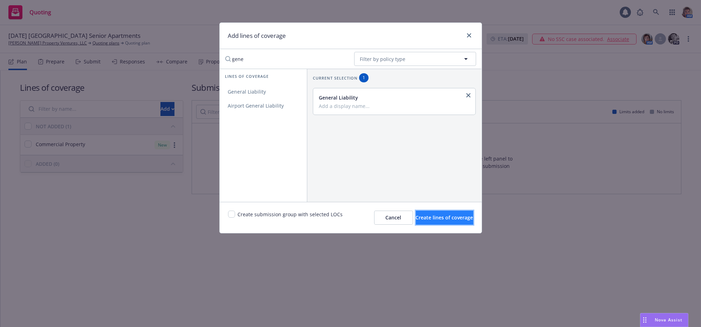
click at [423, 221] on span "Create lines of coverage" at bounding box center [444, 217] width 57 height 7
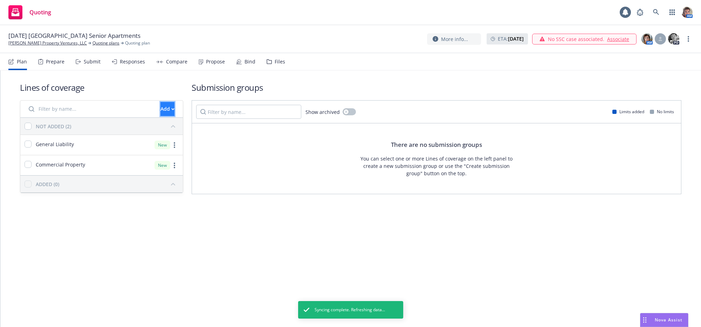
click at [160, 116] on div "Add" at bounding box center [167, 108] width 14 height 13
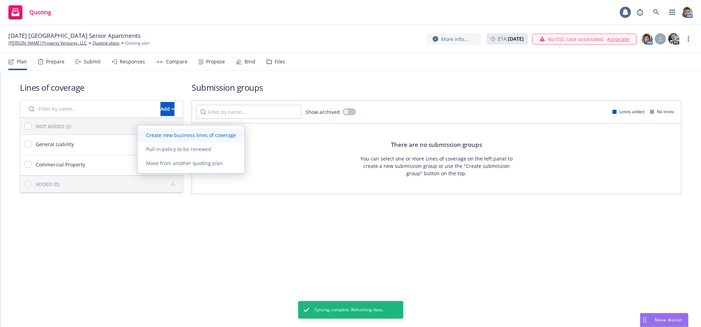
click at [159, 136] on span "Create new business lines of coverage" at bounding box center [191, 135] width 107 height 7
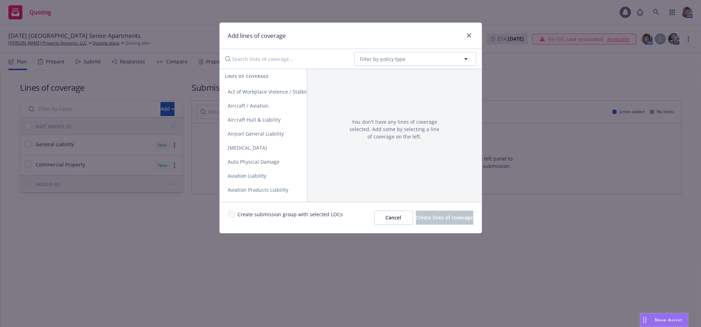
click at [243, 55] on input "Search lines of coverage..." at bounding box center [284, 59] width 127 height 14
type input "Umb"
click at [259, 95] on span "Commercial Umbrella" at bounding box center [254, 91] width 68 height 7
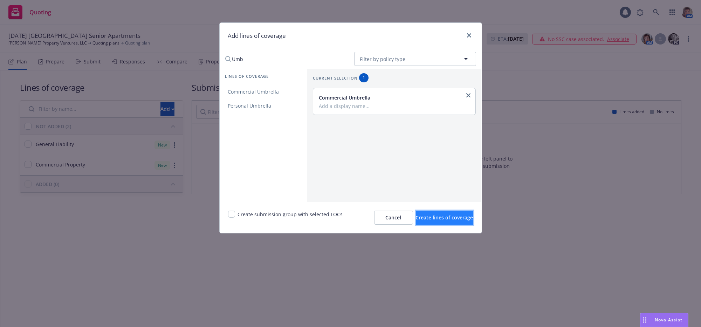
click at [439, 224] on button "Create lines of coverage" at bounding box center [444, 217] width 57 height 14
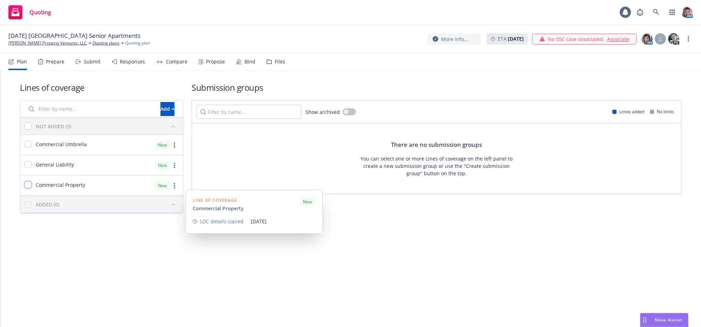
click at [32, 188] on input "checkbox" at bounding box center [28, 184] width 7 height 7
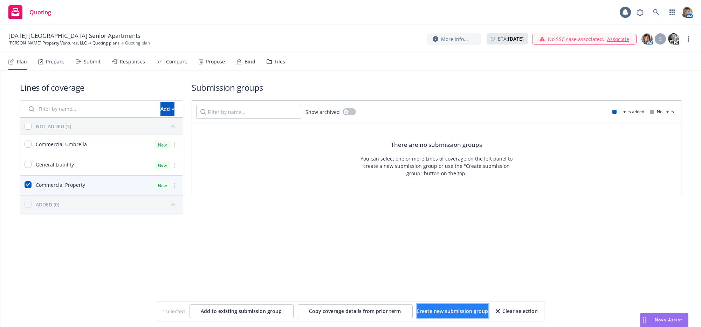
click at [473, 305] on button "Create new submission group" at bounding box center [452, 311] width 71 height 14
checkbox input "false"
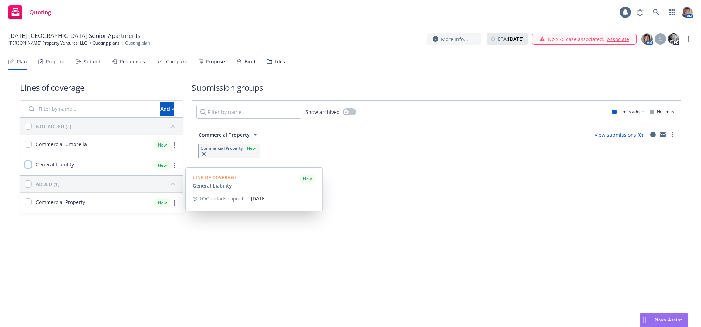
click at [28, 168] on input "checkbox" at bounding box center [28, 164] width 7 height 7
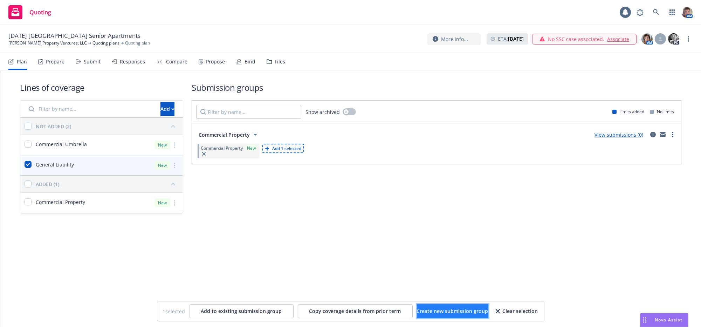
click at [423, 310] on span "Create new submission group" at bounding box center [452, 310] width 71 height 7
checkbox input "false"
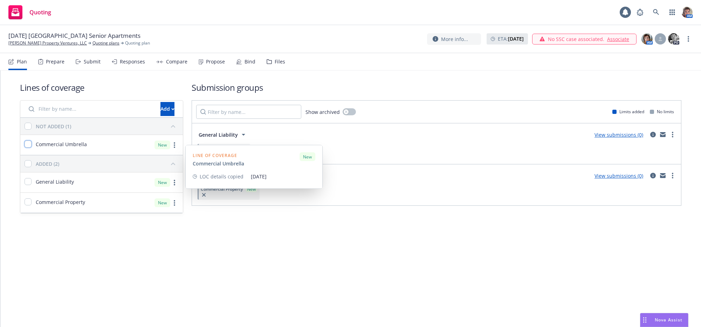
click at [30, 147] on input "checkbox" at bounding box center [28, 143] width 7 height 7
checkbox input "true"
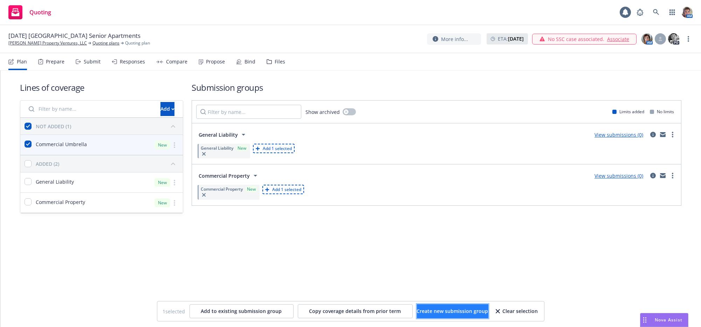
click at [450, 316] on button "Create new submission group" at bounding box center [452, 311] width 71 height 14
checkbox input "false"
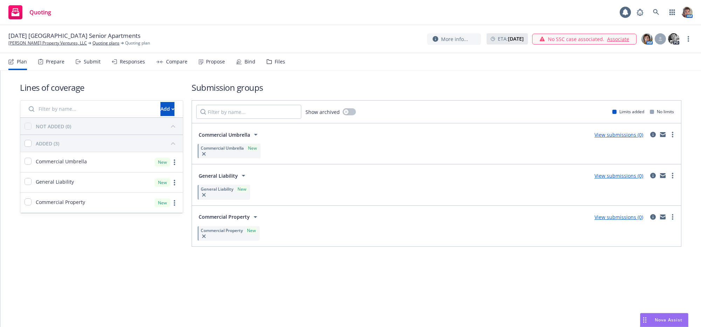
click at [618, 220] on link "View submissions (0)" at bounding box center [618, 217] width 49 height 7
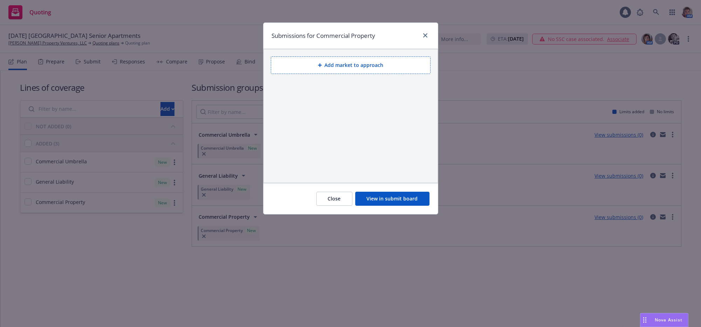
click at [353, 70] on button "Add market to approach" at bounding box center [351, 65] width 160 height 18
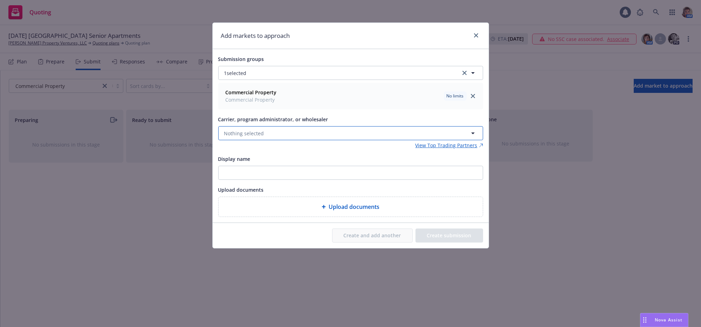
click at [327, 140] on button "Nothing selected" at bounding box center [350, 133] width 265 height 14
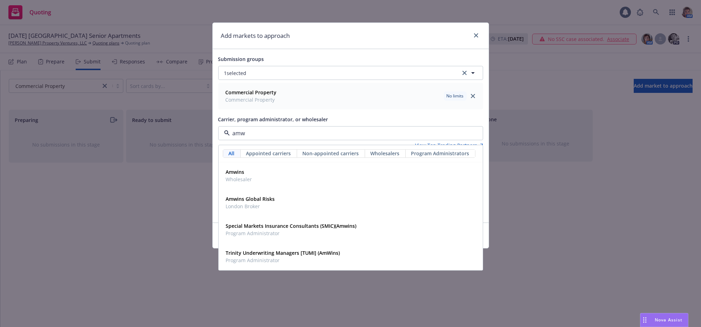
type input "amwi"
click at [326, 185] on div "Amwins Wholesaler" at bounding box center [350, 176] width 255 height 18
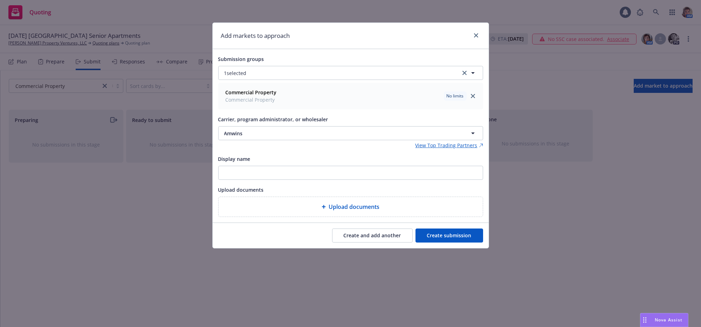
click at [452, 248] on div "Create and add another Create submission" at bounding box center [351, 235] width 276 height 25
click at [452, 242] on button "Create submission" at bounding box center [449, 235] width 68 height 14
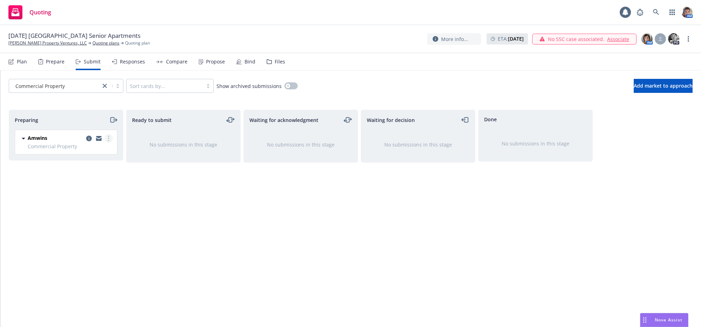
click at [110, 143] on link "more" at bounding box center [108, 138] width 8 height 8
click at [108, 139] on circle "more" at bounding box center [108, 138] width 1 height 1
click at [99, 201] on span "Add accepted decision" at bounding box center [77, 202] width 70 height 7
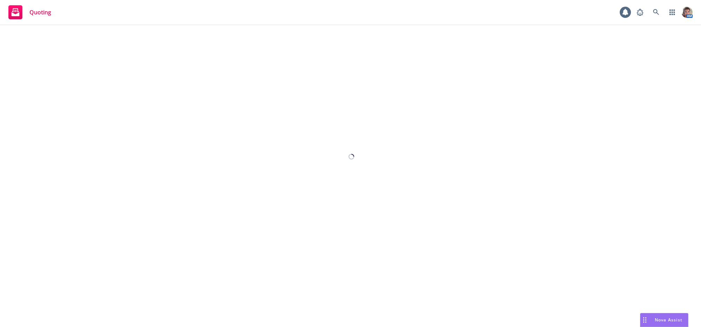
select select "12"
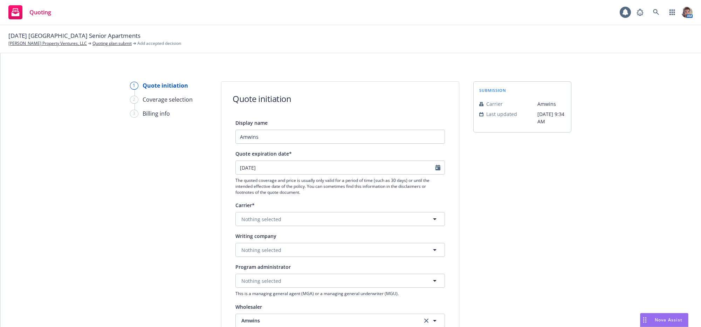
click at [606, 205] on div "1 Quote initiation 2 Coverage selection 3 Billing info Quote initiation Display…" at bounding box center [351, 316] width 684 height 470
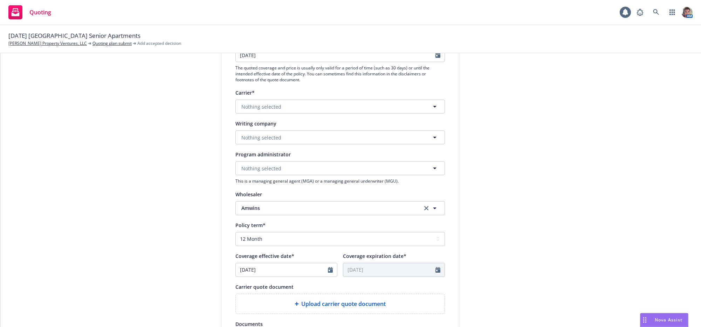
scroll to position [133, 0]
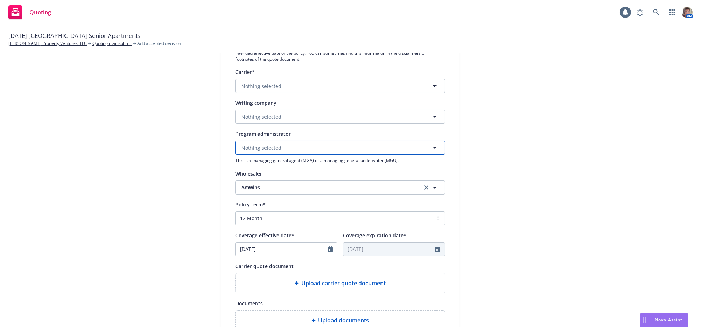
click at [274, 151] on span "Nothing selected" at bounding box center [261, 147] width 40 height 7
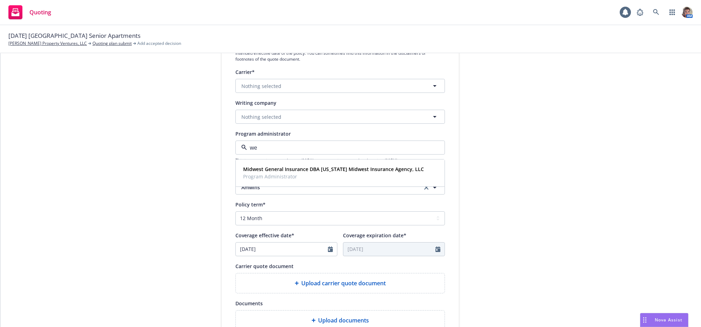
type input "w"
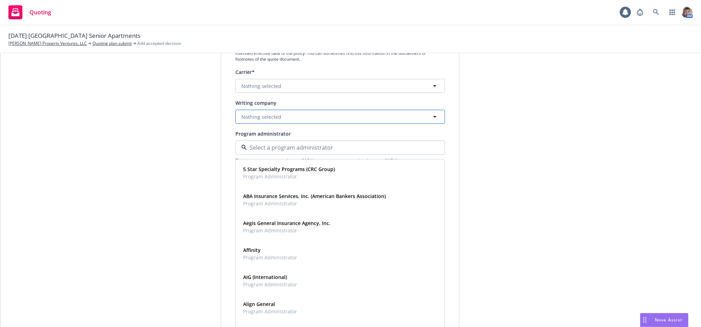
click at [264, 120] on span "Nothing selected" at bounding box center [261, 116] width 40 height 7
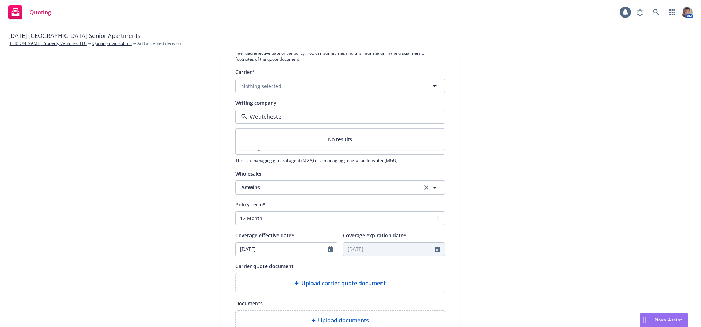
type input "Wedtchester"
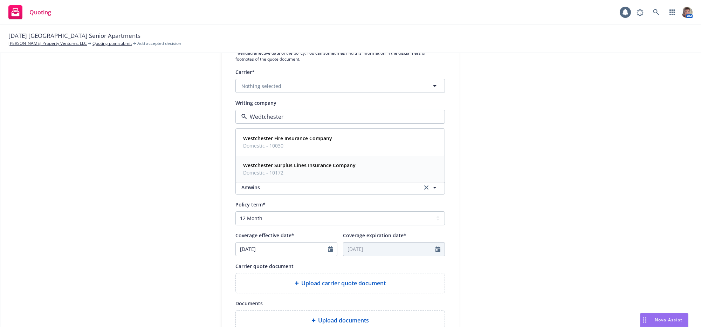
click at [280, 169] on span "Westchester Surplus Lines Insurance Company" at bounding box center [299, 165] width 112 height 7
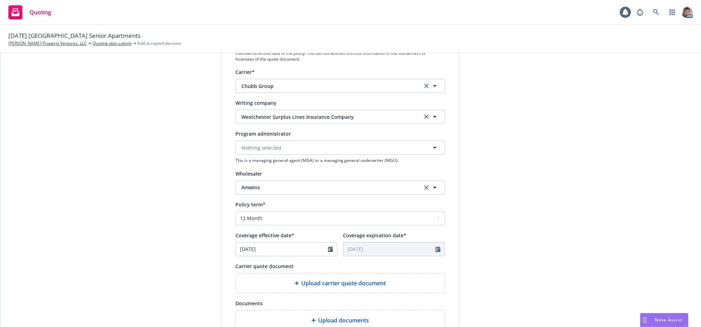
click at [549, 182] on div "submission Carrier [PERSON_NAME] Last updated [DATE] 9:34 AM" at bounding box center [522, 183] width 98 height 470
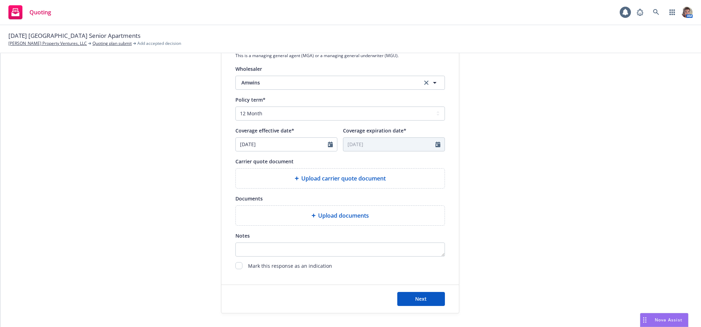
scroll to position [239, 0]
click at [283, 119] on select "Select policy term 12 Month 6 Month 4 Month 3 Month 2 Month 1 Month 36 Month (3…" at bounding box center [339, 112] width 209 height 14
select select "other"
click at [235, 119] on select "Select policy term 12 Month 6 Month 4 Month 3 Month 2 Month 1 Month 36 Month (3…" at bounding box center [339, 112] width 209 height 14
click at [291, 150] on input "[DATE]" at bounding box center [282, 143] width 92 height 13
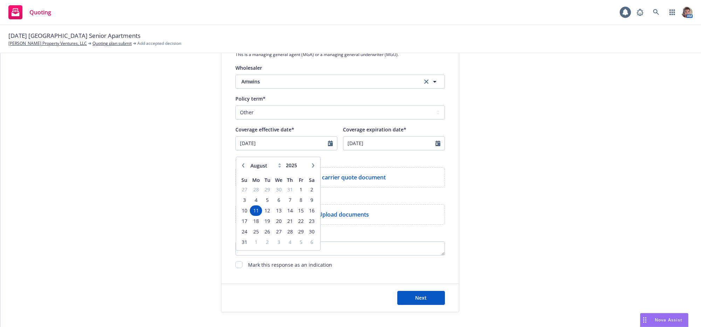
click at [313, 167] on icon "button" at bounding box center [313, 165] width 4 height 4
select select "9"
click at [253, 204] on span "8" at bounding box center [255, 199] width 11 height 9
type input "[DATE]"
click at [538, 227] on div "submission Carrier [PERSON_NAME] Last updated [DATE] 9:34 AM" at bounding box center [522, 77] width 98 height 470
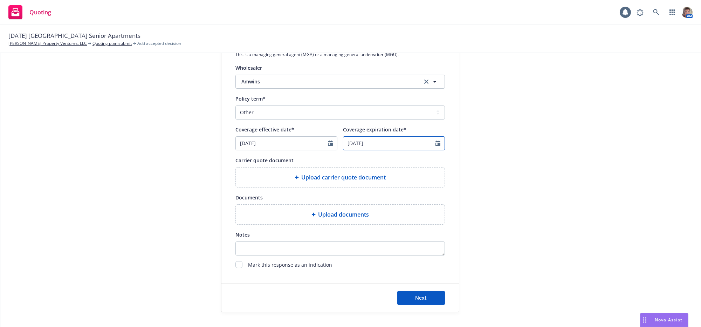
click at [435, 146] on icon "Calendar" at bounding box center [437, 143] width 5 height 6
click at [417, 167] on icon "button" at bounding box center [419, 165] width 4 height 4
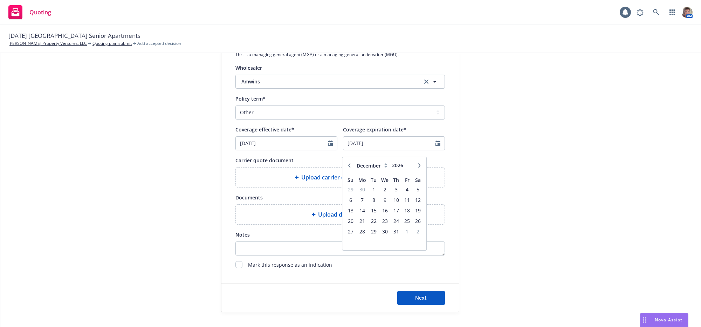
click at [417, 167] on icon "button" at bounding box center [419, 165] width 4 height 4
select select "1"
type input "2027"
click at [417, 167] on icon "button" at bounding box center [419, 165] width 4 height 4
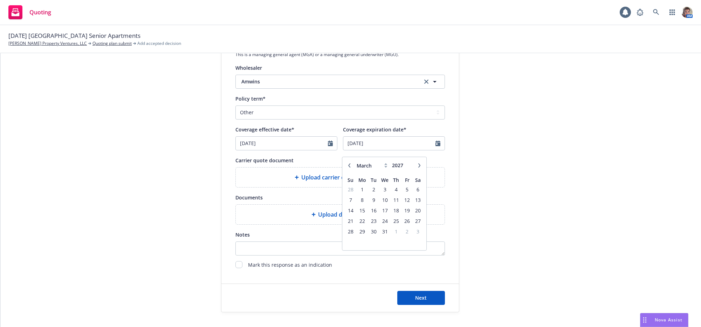
click at [417, 167] on icon "button" at bounding box center [419, 165] width 4 height 4
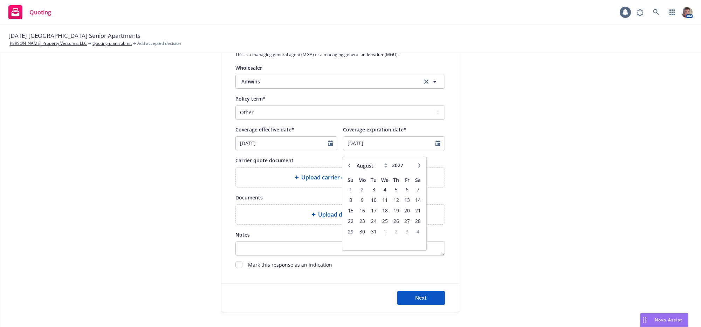
click at [417, 167] on icon "button" at bounding box center [419, 165] width 4 height 4
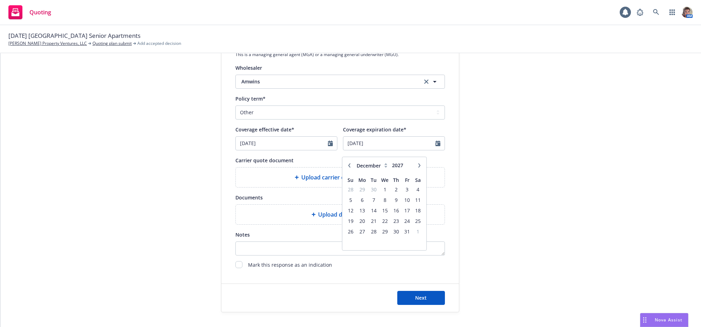
select select "1"
type input "2028"
click at [417, 167] on icon "button" at bounding box center [419, 165] width 4 height 4
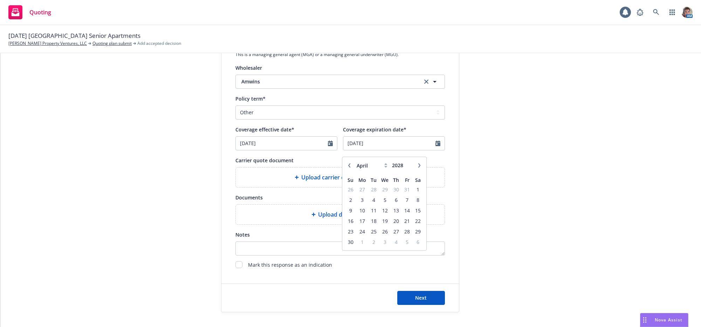
click at [417, 167] on icon "button" at bounding box center [419, 165] width 4 height 4
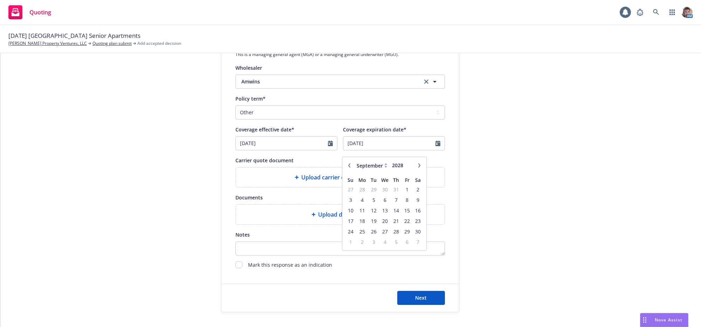
click at [417, 167] on icon "button" at bounding box center [419, 165] width 4 height 4
select select "1"
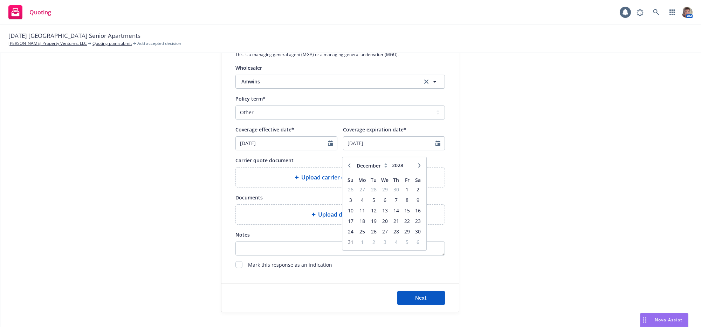
type input "2029"
click at [347, 167] on icon "button" at bounding box center [349, 165] width 4 height 4
select select "12"
type input "2028"
click at [347, 167] on icon "button" at bounding box center [349, 165] width 4 height 4
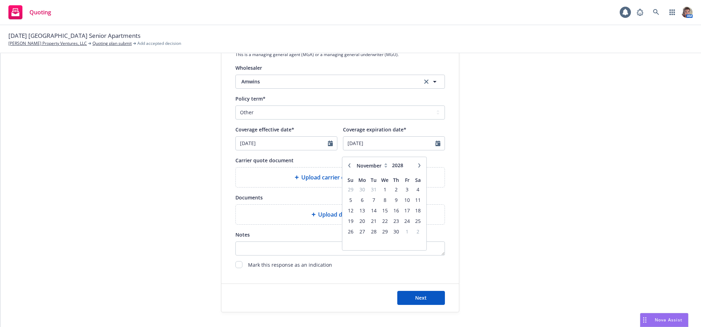
click at [347, 167] on icon "button" at bounding box center [349, 165] width 4 height 4
click at [348, 167] on icon "button" at bounding box center [349, 165] width 4 height 4
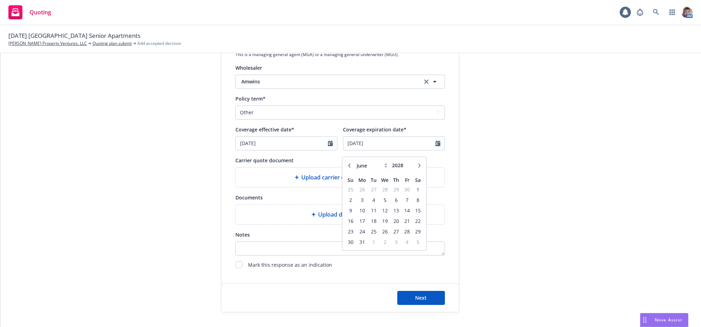
click at [348, 167] on icon "button" at bounding box center [349, 165] width 4 height 4
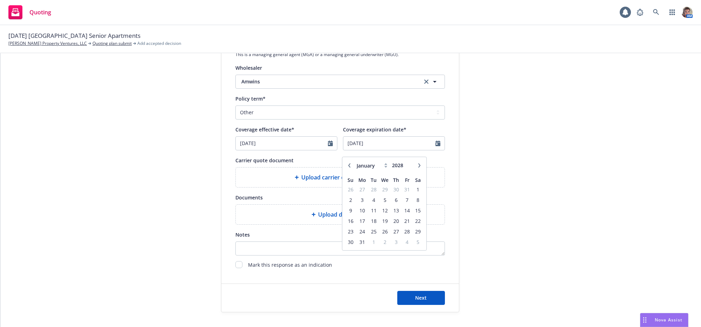
click at [348, 167] on icon "button" at bounding box center [349, 165] width 4 height 4
select select "12"
type input "2027"
click at [348, 167] on icon "button" at bounding box center [349, 165] width 4 height 4
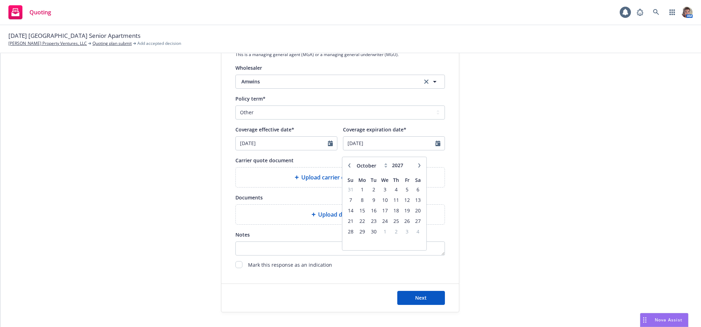
click at [348, 167] on icon "button" at bounding box center [349, 165] width 4 height 4
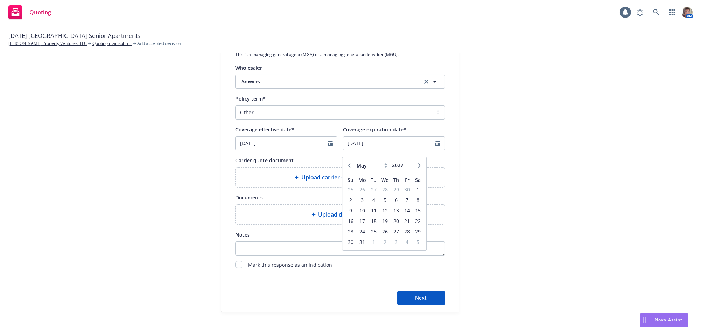
click at [348, 167] on icon "button" at bounding box center [349, 165] width 4 height 4
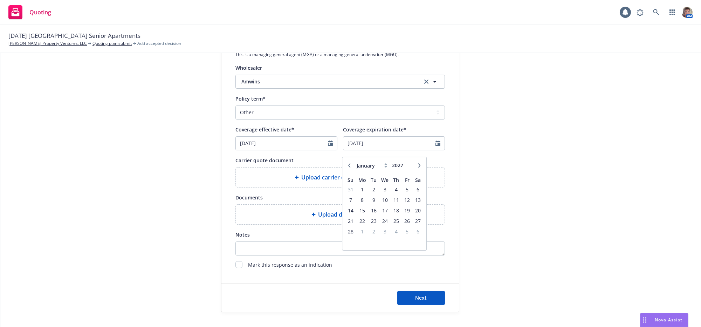
select select "12"
type input "2026"
click at [395, 236] on span "31" at bounding box center [395, 231] width 9 height 9
type input "[DATE]"
click at [569, 237] on div "1 Quote initiation 2 Coverage selection 3 Billing info Quote initiation Display…" at bounding box center [351, 77] width 684 height 470
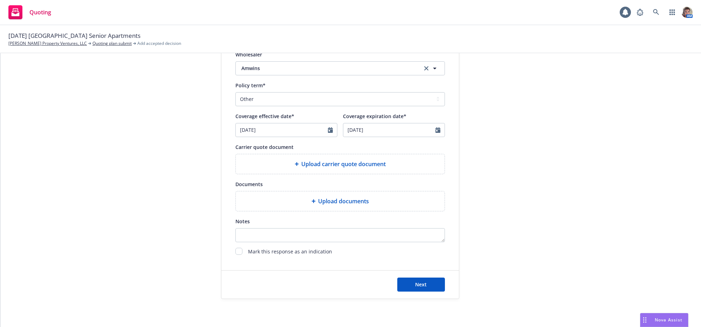
scroll to position [297, 0]
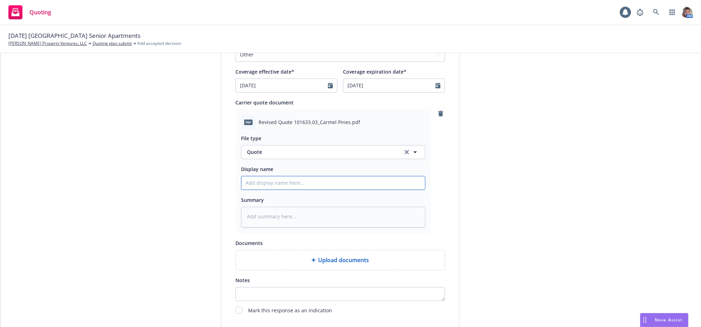
click at [352, 189] on input "Display name" at bounding box center [332, 182] width 183 height 13
type textarea "x"
type input "2"
type textarea "x"
type input "25"
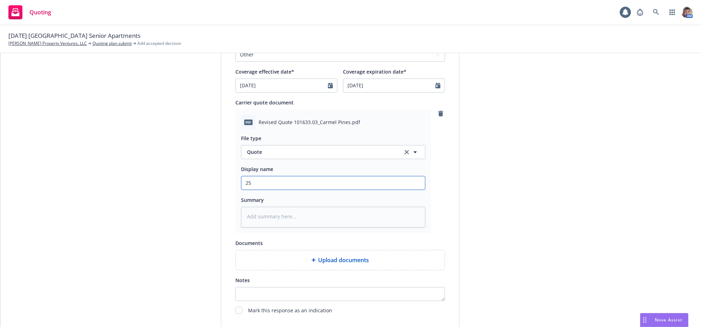
type textarea "x"
type input "25-"
type textarea "x"
type input "25-2"
type textarea "x"
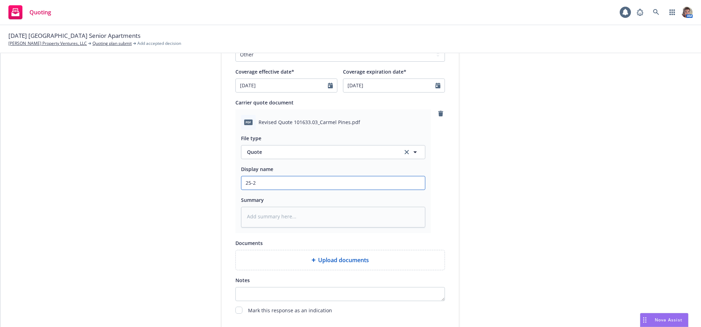
type input "25-26"
type textarea "x"
type input "25-26"
type textarea "x"
type input "25-26 R"
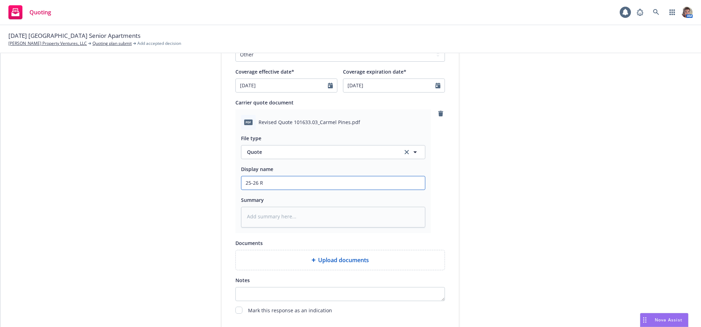
type textarea "x"
type input "25-26 Re"
type textarea "x"
type input "25-26 Rev"
type textarea "x"
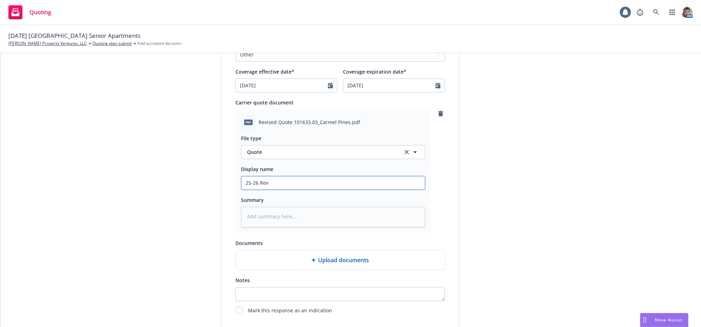
type input "25-26 Revi"
type textarea "x"
type input "25-26 Revise"
type textarea "x"
type input "25-26 Revised"
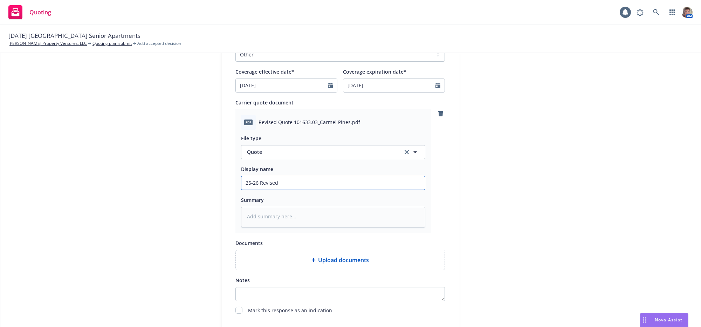
type textarea "x"
type input "25-26 Revised"
type textarea "x"
type input "25-26 Revised Q"
type textarea "x"
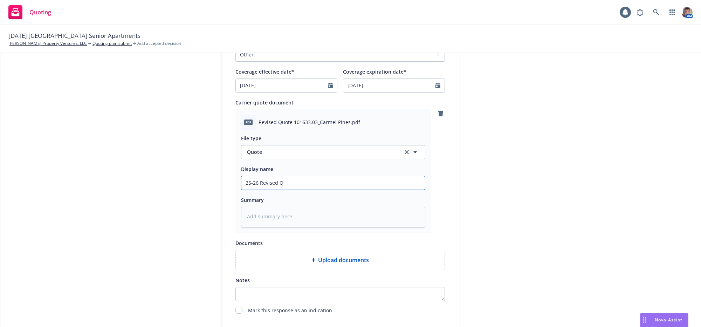
type input "25-26 Revised Qu"
type textarea "x"
type input "25-26 Revised Quo"
type textarea "x"
type input "25-26 Revised Quot"
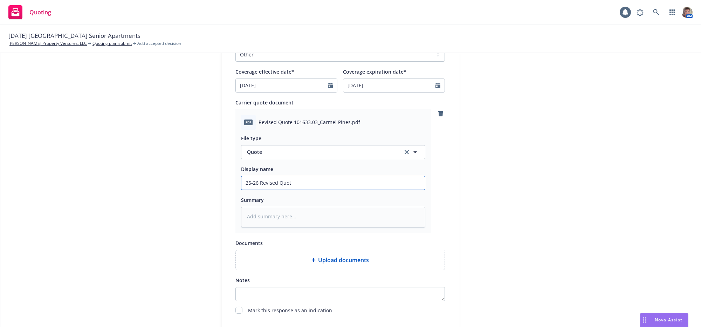
type textarea "x"
type input "25-26 Revised Quote"
type textarea "x"
type input "25-26 Revised Quote"
type textarea "x"
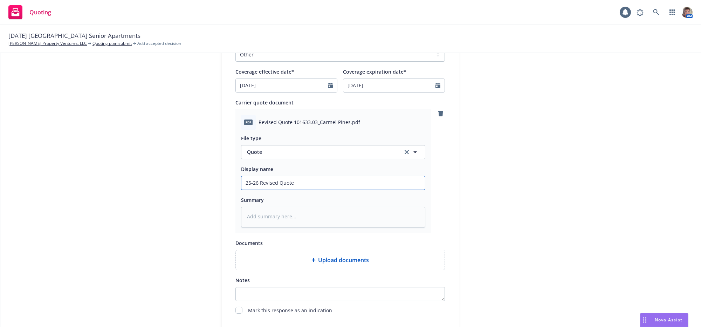
type input "25-26 Revised Quote f"
type textarea "x"
type input "25-26 Revised Quote fo"
type textarea "x"
type input "25-26 Revised Quote for"
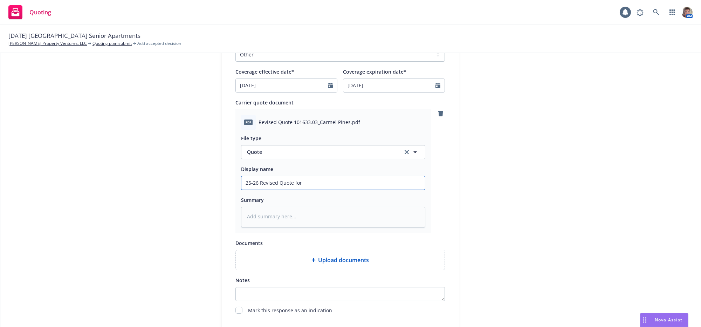
type textarea "x"
type input "25-26 Revised Quote for"
type textarea "x"
type input "25-26 Revised Quote for C"
type textarea "x"
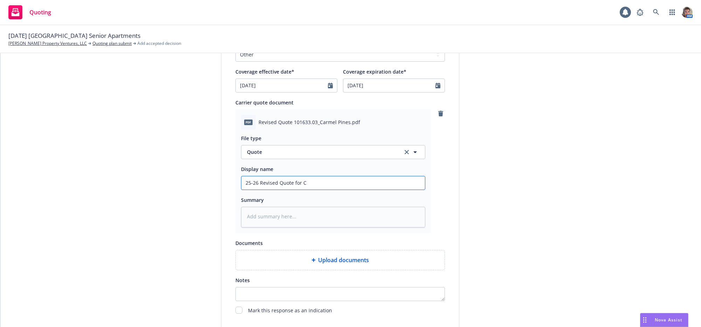
type input "25-26 Revised Quote for Ca"
type textarea "x"
type input "25-26 Revised Quote for Car"
type textarea "x"
type input "25-26 Revised Quote for Carm"
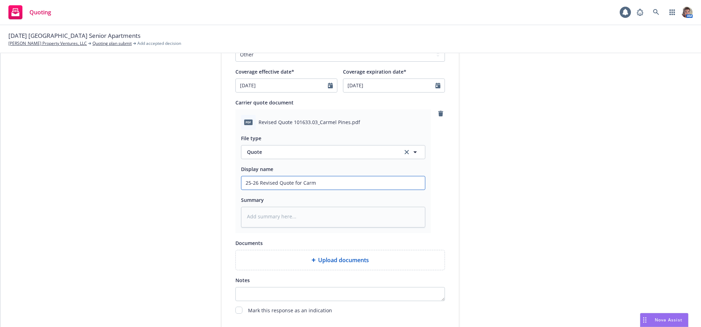
type textarea "x"
type input "25-26 Revised Quote for Carme"
type textarea "x"
type input "25-26 Revised Quote for Carmel"
type textarea "x"
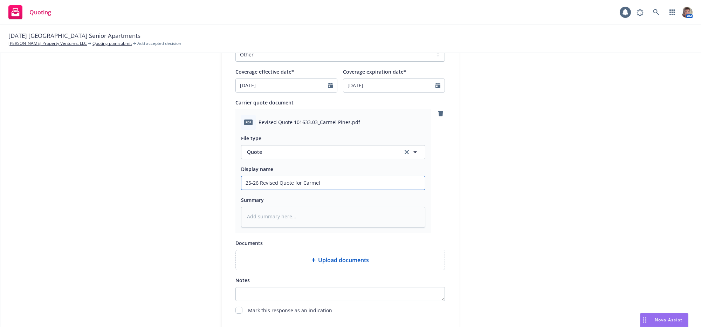
type input "25-26 Revised Quote for [PERSON_NAME]"
type textarea "x"
type input "25-26 Revised Quote for Carmel Pi"
type textarea "x"
type input "25-26 Revised Quote for Carmel Pin"
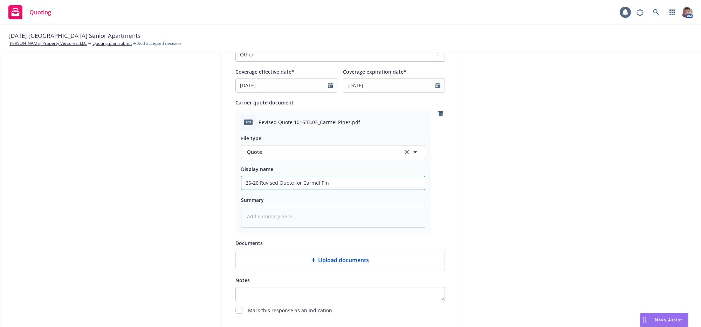
type textarea "x"
type input "25-26 Revised Quote for Carmel Pine"
type textarea "x"
type input "25-26 Revised Quote for Carmel Pines"
type textarea "x"
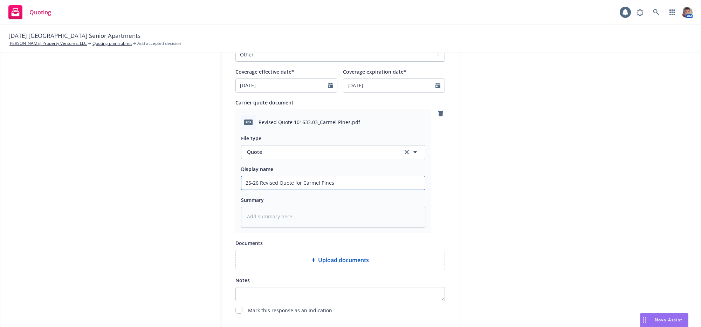
type input "25-26 Revised Quote for Carmel Pines"
type textarea "x"
type input "25-26 Revised Quote for Carmel Pines P"
type textarea "x"
type input "25-26 Revised Quote for Carmel Pines Po"
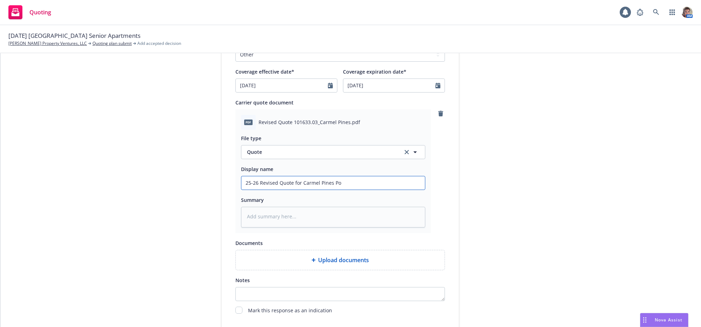
type textarea "x"
type input "25-26 Revised Quote for Carmel Pines P"
type textarea "x"
type input "25-26 Revised Quote for Carmel Pines Pr"
type textarea "x"
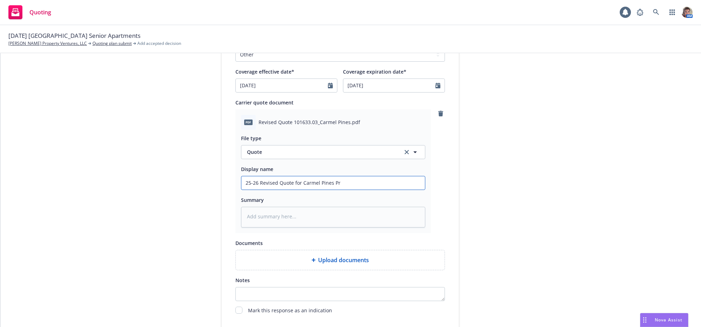
type input "25-26 Revised Quote for Carmel Pines Pro"
type textarea "x"
type input "25-26 Revised Quote for Carmel Pines Prop"
type textarea "x"
type input "25-26 Revised Quote for Carmel Pines Prope"
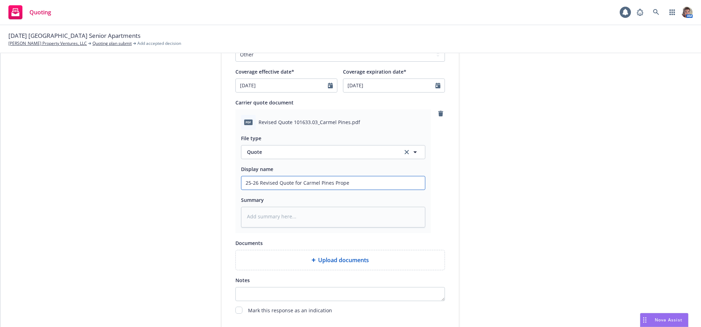
type textarea "x"
type input "25-26 Revised Quote for Carmel Pines Proper"
type textarea "x"
type input "25-26 Revised Quote for Carmel Pines Propert"
type textarea "x"
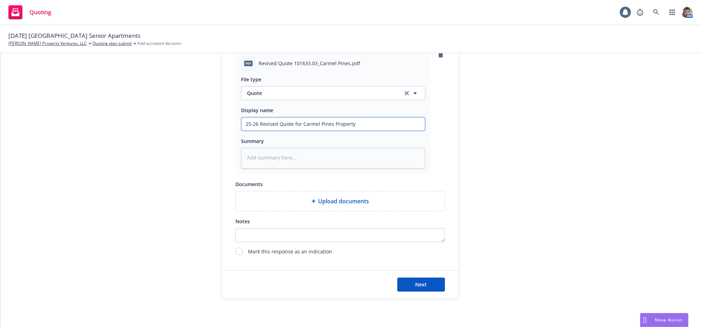
scroll to position [409, 0]
type input "25-26 Revised Quote for Carmel Pines Property"
type textarea "x"
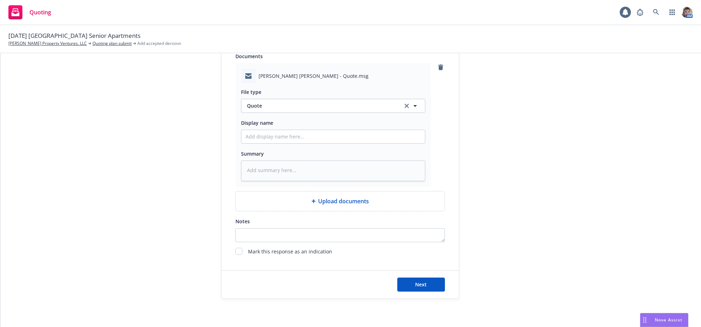
scroll to position [548, 0]
click at [290, 102] on span "Quote" at bounding box center [320, 105] width 147 height 7
type input "quote"
click at [315, 142] on div "Quote received" at bounding box center [332, 147] width 175 height 10
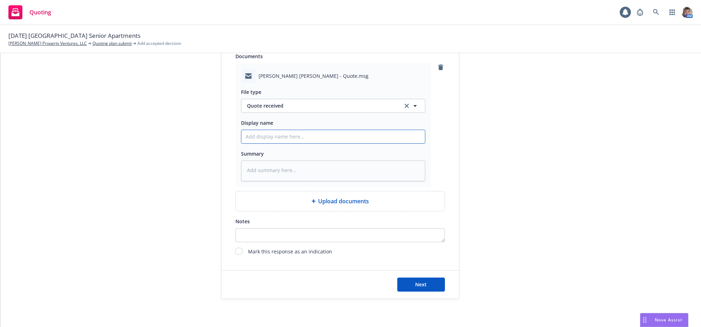
type textarea "x"
type input "2"
type textarea "x"
type input "25"
type textarea "x"
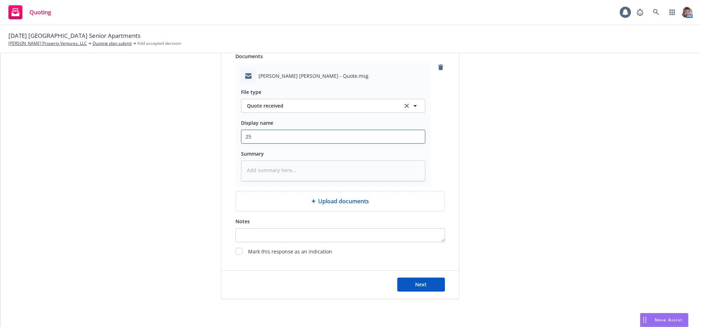
type input "25-"
type textarea "x"
type input "25-2"
type textarea "x"
type input "25-26"
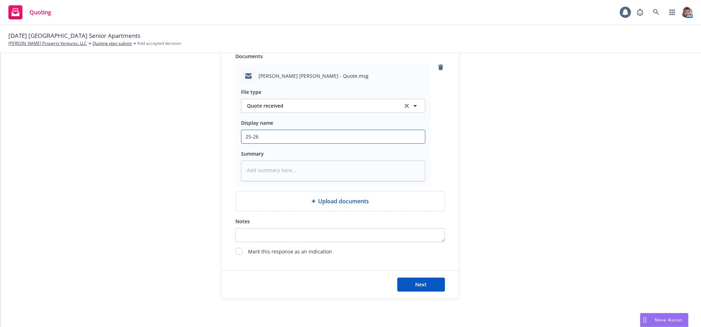
type textarea "x"
type input "25-26"
type textarea "x"
type input "25-26 R"
type textarea "x"
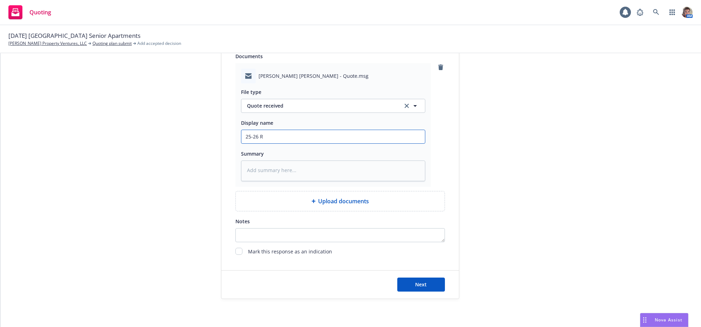
type input "25-26"
type textarea "x"
type input "25-26 Q"
type textarea "x"
type input "25-26 Qy"
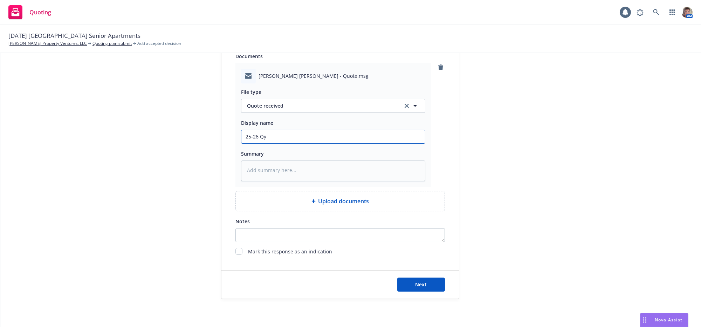
type textarea "x"
type input "25-26 Qyo"
type textarea "x"
type input "25-26 Qyot"
type textarea "x"
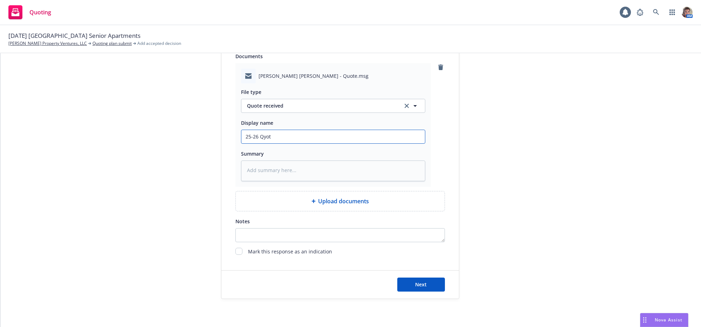
type input "25-26 Qyote"
type textarea "x"
type input "25-26 Qyotes"
type textarea "x"
type input "25-26 Qyotes"
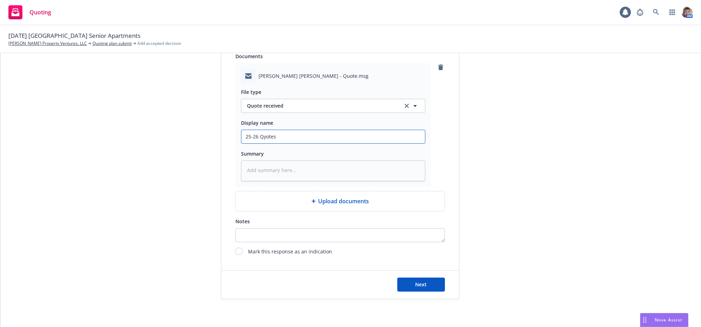
type textarea "x"
type input "25-26 Qyotes r"
type textarea "x"
type input "25-26 Qyotes re"
type textarea "x"
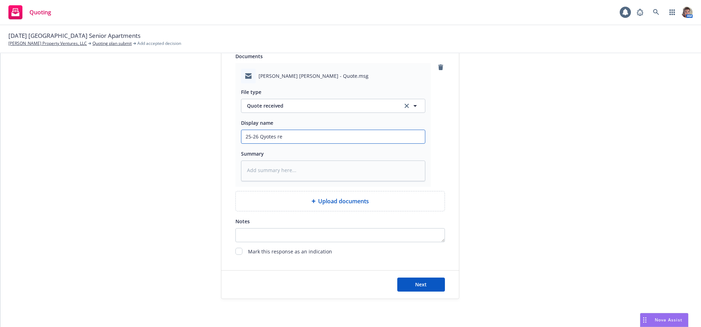
type input "25-26 Qyotes rec"
type textarea "x"
type input "25-26 Qyotes rece"
type textarea "x"
type input "25-26 Qyotes receu"
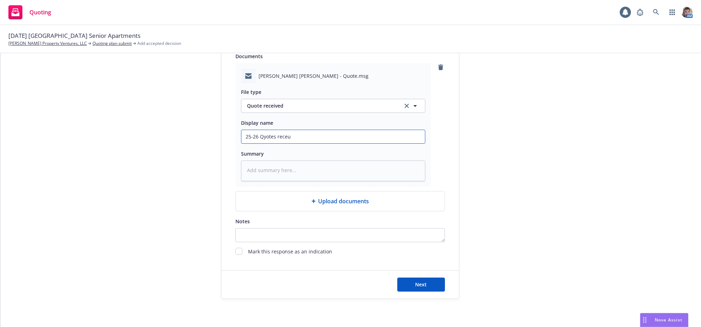
type textarea "x"
type input "25-26 Qyotes receuv"
type textarea "x"
type input "25-26 Qyotes receuve"
type textarea "x"
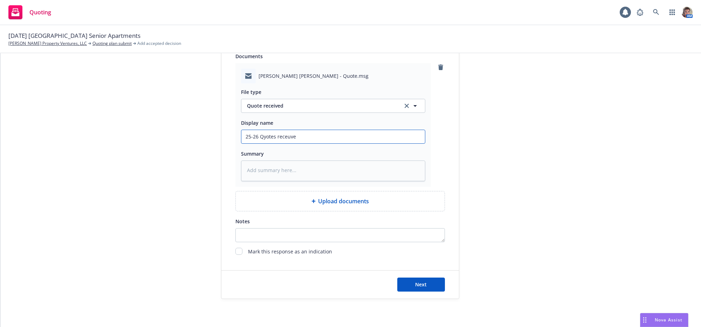
type input "25-26 Qyotes receuved"
type textarea "x"
type input "25-26 Qyotes receuve"
type textarea "x"
type input "25-26 Qyotes receuv"
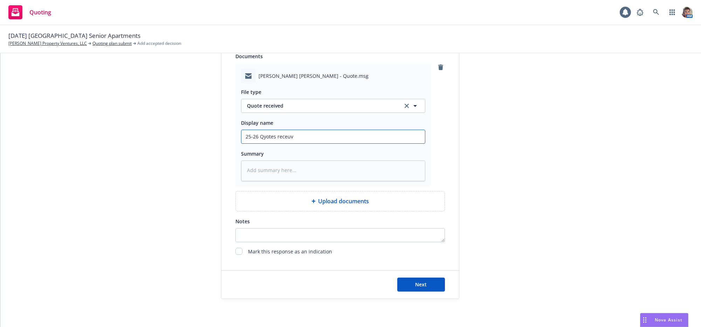
type textarea "x"
type input "25-26 Qyotes receu"
type textarea "x"
type input "25-26 Qyotes rece"
type textarea "x"
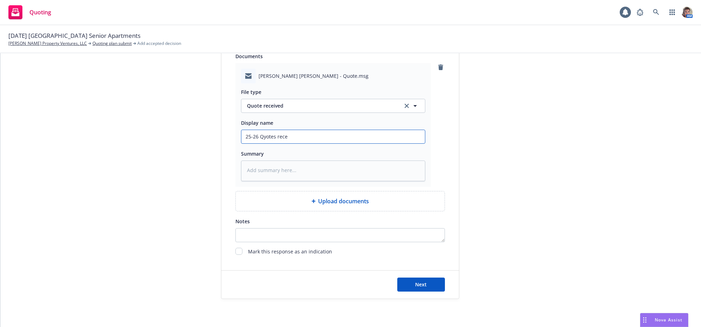
type input "25-26 Qyotes recei"
type textarea "x"
type input "25-26 Qyotes receiv"
type textarea "x"
type input "25-26 Qyotes receive"
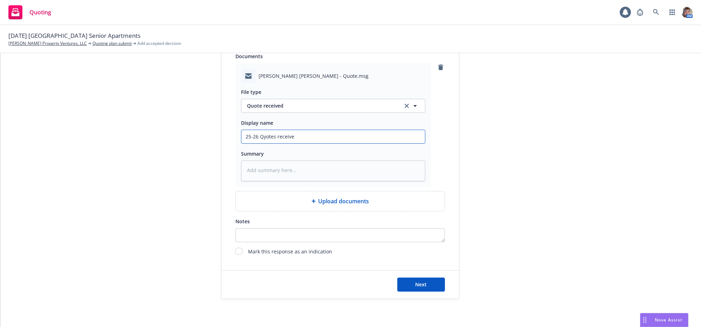
type textarea "x"
type input "25-26 Qyotes received"
type textarea "x"
type input "25-26 Qyotes received"
type textarea "x"
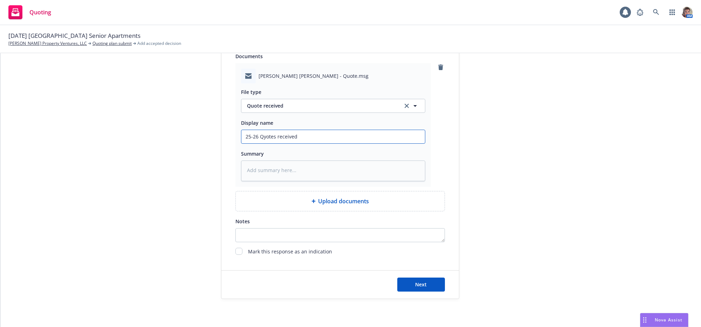
type input "25-26 Qyotes received f"
type textarea "x"
type input "25-26 Qyotes received fr"
type textarea "x"
type input "25-26 Qyotes received fro"
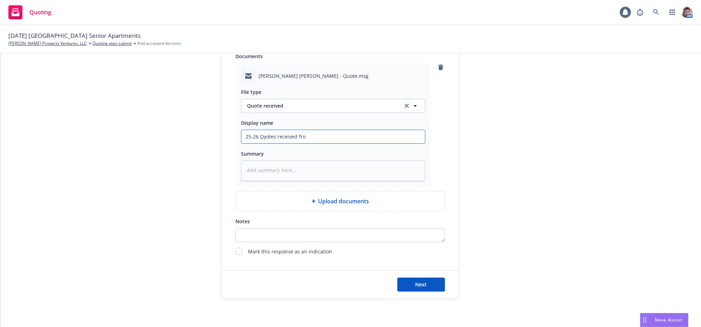
type textarea "x"
type input "25-26 Qyotes received from"
type textarea "x"
type input "25-26 Qyotes received from"
type textarea "x"
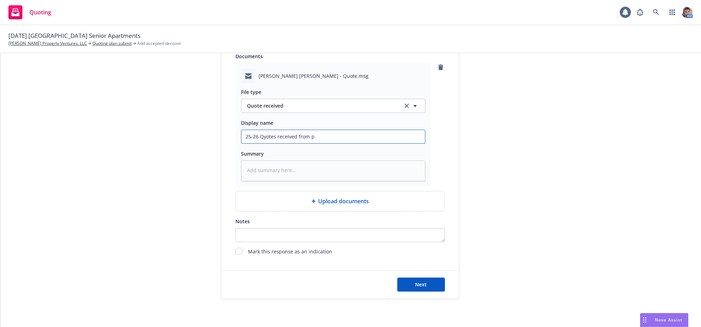
type input "25-26 Qyotes received from pr"
type textarea "x"
click at [413, 289] on button "Next" at bounding box center [421, 284] width 48 height 14
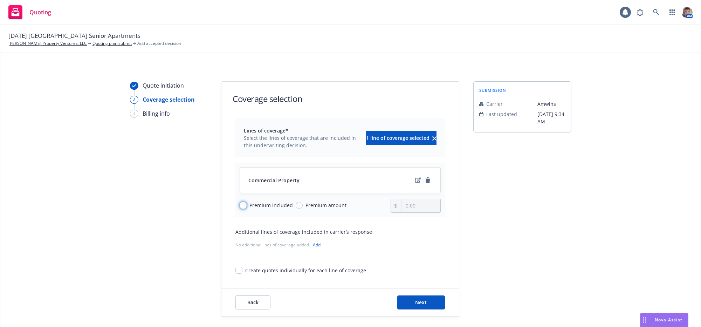
click at [245, 209] on input "Premium included" at bounding box center [243, 205] width 7 height 7
click at [302, 209] on input "Premium amount" at bounding box center [299, 205] width 7 height 7
drag, startPoint x: 413, startPoint y: 214, endPoint x: 396, endPoint y: 217, distance: 16.4
click at [396, 213] on div "0.00" at bounding box center [415, 206] width 50 height 14
click at [503, 220] on div "submission Carrier [PERSON_NAME] Last updated [DATE] 9:34 AM" at bounding box center [522, 198] width 98 height 235
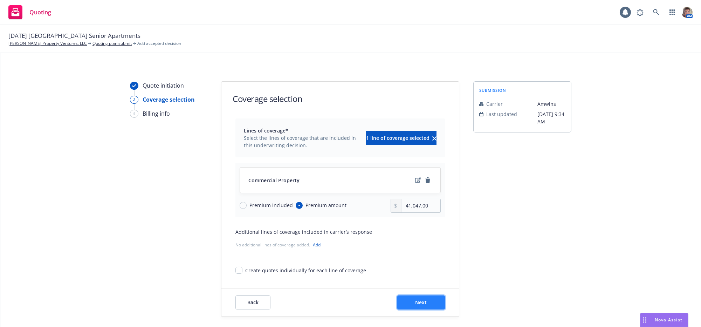
click at [415, 305] on span "Next" at bounding box center [421, 302] width 12 height 7
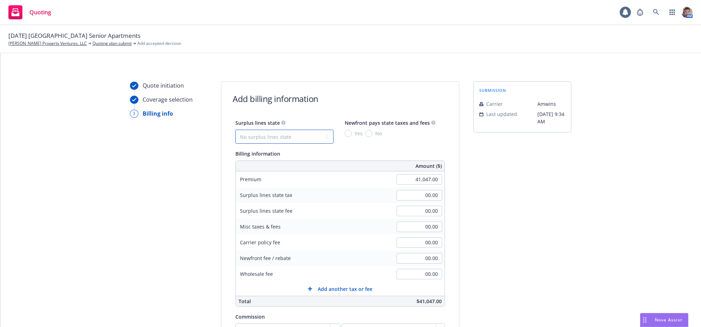
click at [271, 141] on select "No surplus lines state [US_STATE] [US_STATE] [US_STATE] [US_STATE] [US_STATE] […" at bounding box center [284, 137] width 98 height 14
click at [235, 134] on select "No surplus lines state [US_STATE] [US_STATE] [US_STATE] [US_STATE] [US_STATE] […" at bounding box center [284, 137] width 98 height 14
click at [369, 137] on input "No" at bounding box center [368, 133] width 7 height 7
click at [498, 250] on div "submission Carrier [PERSON_NAME] Last updated [DATE] 9:34 AM" at bounding box center [522, 260] width 98 height 358
click at [326, 292] on span "Add another tax or fee" at bounding box center [345, 288] width 55 height 7
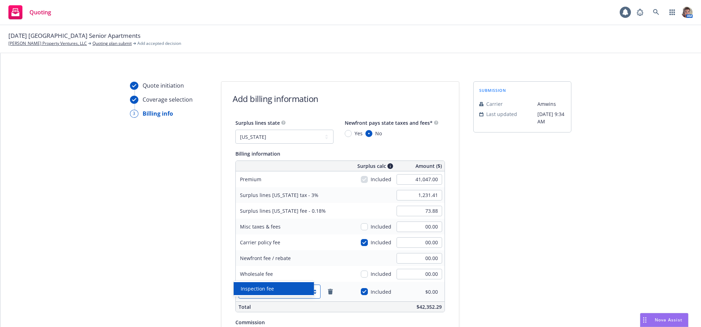
click at [279, 296] on div at bounding box center [274, 291] width 64 height 8
click at [279, 289] on div "Inspection fee" at bounding box center [274, 288] width 72 height 7
click at [409, 297] on input "00.00" at bounding box center [419, 291] width 46 height 11
drag, startPoint x: 432, startPoint y: 306, endPoint x: 409, endPoint y: 306, distance: 22.8
click at [409, 297] on input "50.00" at bounding box center [419, 291] width 46 height 11
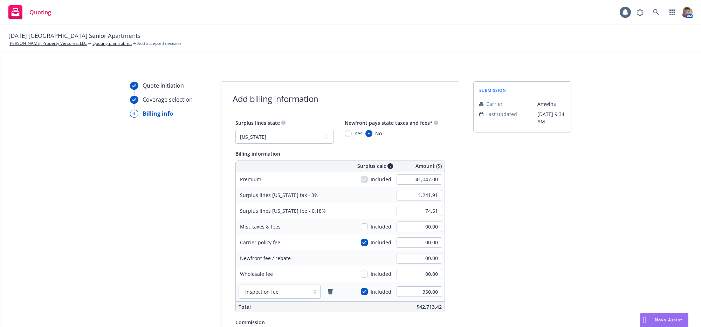
click at [492, 271] on div "submission Carrier [PERSON_NAME] Last updated [DATE] 9:34 AM" at bounding box center [522, 263] width 98 height 364
click at [501, 274] on div "submission Carrier [PERSON_NAME] Last updated [DATE] 9:34 AM" at bounding box center [522, 263] width 98 height 364
click at [414, 232] on input "00.00" at bounding box center [419, 226] width 46 height 11
click at [400, 234] on div "00.00" at bounding box center [419, 226] width 50 height 15
click at [401, 232] on input "00.00" at bounding box center [419, 226] width 46 height 11
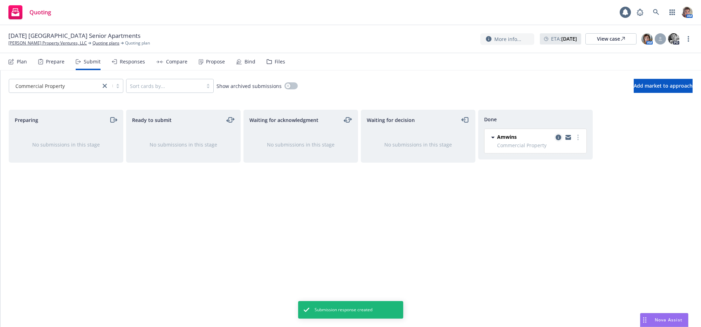
click at [559, 140] on icon "copy logging email" at bounding box center [558, 137] width 6 height 6
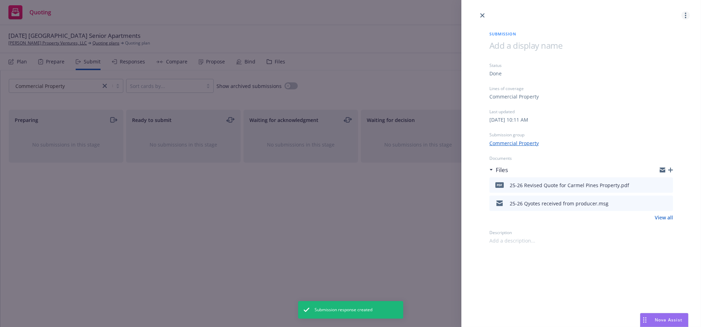
click at [684, 13] on link "more" at bounding box center [685, 15] width 8 height 8
click at [249, 219] on div "Submission Status Done Lines of coverage Commercial Property Last updated [DATE…" at bounding box center [350, 163] width 701 height 327
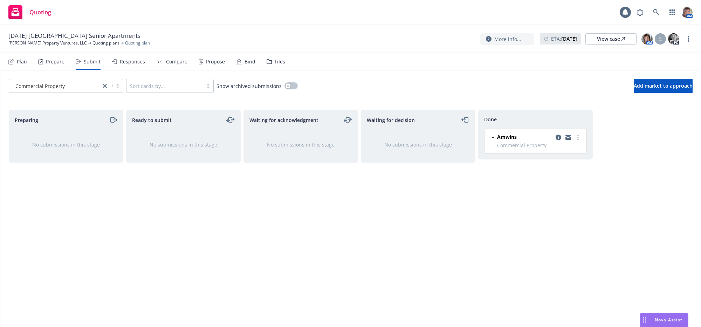
click at [135, 64] on div "Responses" at bounding box center [132, 62] width 25 height 6
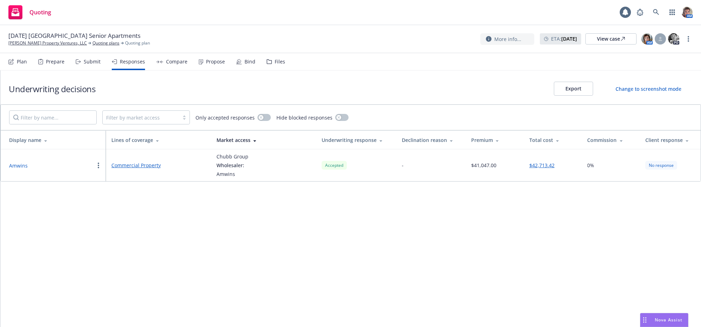
click at [141, 169] on link "Commercial Property" at bounding box center [158, 164] width 94 height 7
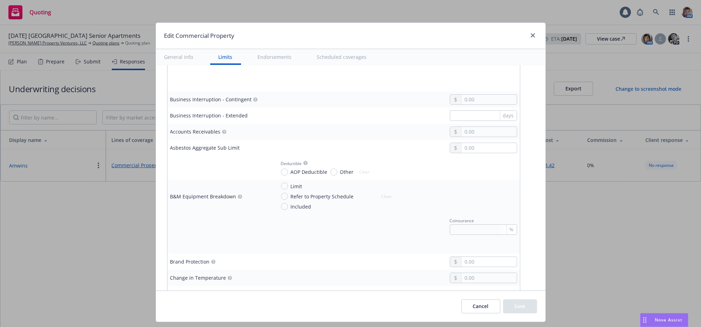
scroll to position [199, 0]
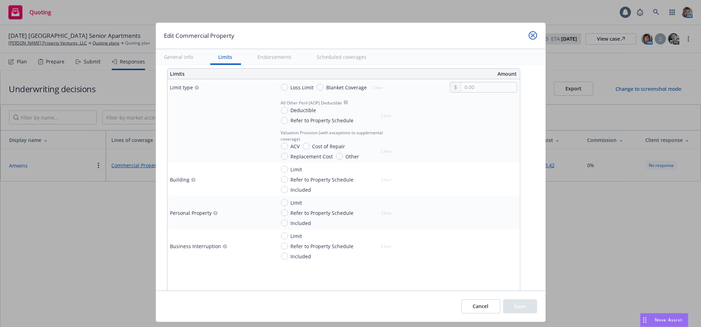
click at [531, 37] on icon "close" at bounding box center [533, 35] width 4 height 4
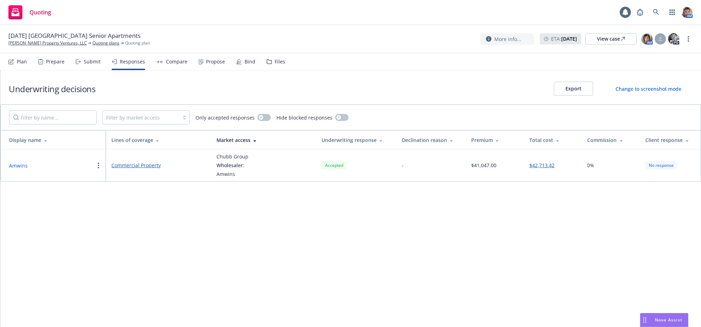
click at [23, 169] on button "Amwins" at bounding box center [18, 165] width 19 height 7
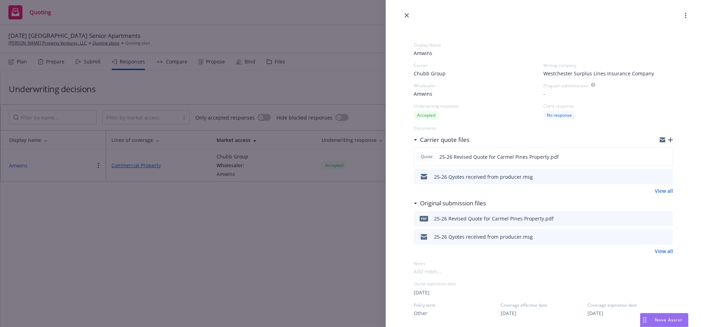
click at [681, 19] on button "button" at bounding box center [685, 15] width 8 height 8
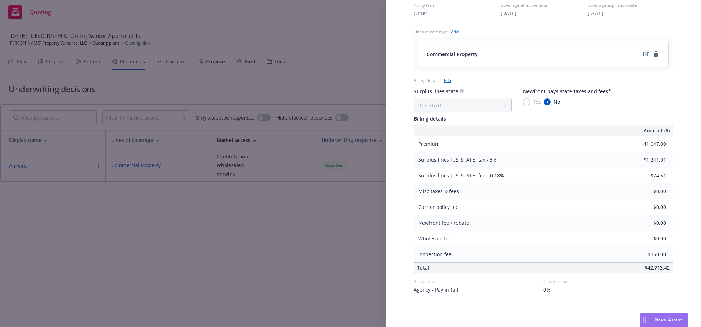
click at [449, 77] on link "Edit" at bounding box center [447, 80] width 7 height 7
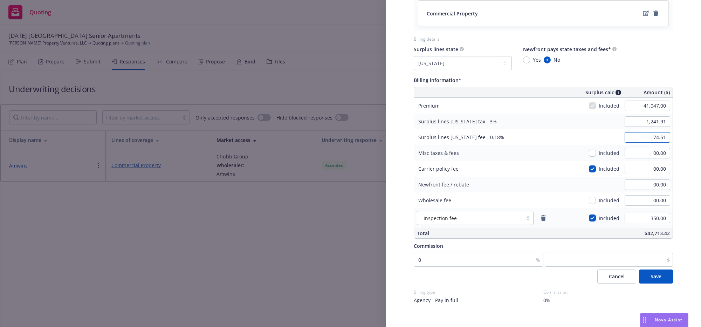
click at [638, 143] on input "74.51" at bounding box center [647, 137] width 46 height 11
click at [637, 223] on input "350.00" at bounding box center [647, 218] width 46 height 11
click at [681, 224] on div "Display Name Amwins Carrier Chubb Group Writing company Westchester Surplus Lin…" at bounding box center [543, 8] width 315 height 658
click at [641, 158] on input "00.00" at bounding box center [647, 153] width 46 height 11
click at [670, 188] on div "Display Name Amwins Carrier Chubb Group Writing company Westchester Surplus Lin…" at bounding box center [543, 8] width 282 height 658
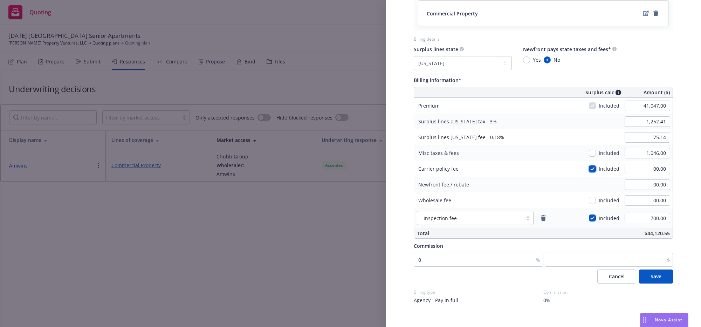
click at [589, 172] on input "checkbox" at bounding box center [592, 168] width 7 height 7
click at [589, 157] on input "checkbox" at bounding box center [592, 153] width 7 height 7
click at [650, 127] on input "1,283.79" at bounding box center [647, 121] width 46 height 11
click at [631, 127] on input "1,283.79" at bounding box center [647, 121] width 46 height 11
drag, startPoint x: 631, startPoint y: 153, endPoint x: 677, endPoint y: 151, distance: 45.9
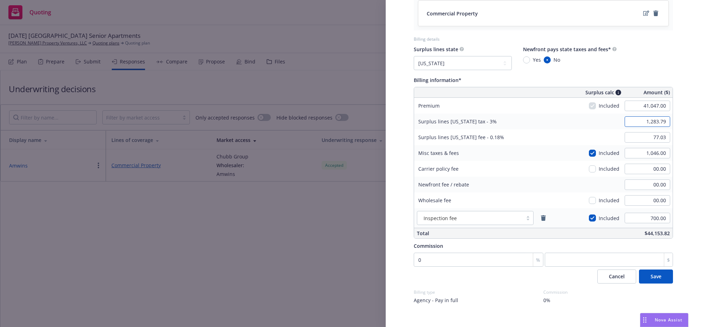
click at [677, 151] on div "Display Name Amwins Carrier Chubb Group Writing company Westchester Surplus Lin…" at bounding box center [543, 8] width 282 height 658
drag, startPoint x: 632, startPoint y: 153, endPoint x: 670, endPoint y: 156, distance: 37.6
click at [670, 156] on div "Display Name Amwins Carrier Chubb Group Writing company Westchester Surplus Lin…" at bounding box center [543, 8] width 282 height 658
click at [643, 143] on input "77.03" at bounding box center [647, 137] width 46 height 11
click at [626, 143] on input "77.03" at bounding box center [647, 137] width 46 height 11
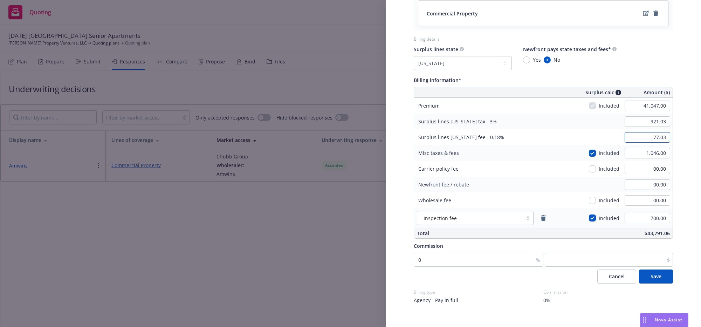
drag, startPoint x: 626, startPoint y: 172, endPoint x: 667, endPoint y: 171, distance: 40.6
click at [667, 171] on div "Display Name Amwins Carrier Chubb Group Writing company Westchester Surplus Lin…" at bounding box center [543, 8] width 282 height 658
click at [643, 143] on input "00.00" at bounding box center [647, 137] width 46 height 11
drag, startPoint x: 643, startPoint y: 166, endPoint x: 666, endPoint y: 166, distance: 23.5
click at [666, 166] on div "Display Name Amwins Carrier Chubb Group Writing company Westchester Surplus Lin…" at bounding box center [543, 8] width 282 height 658
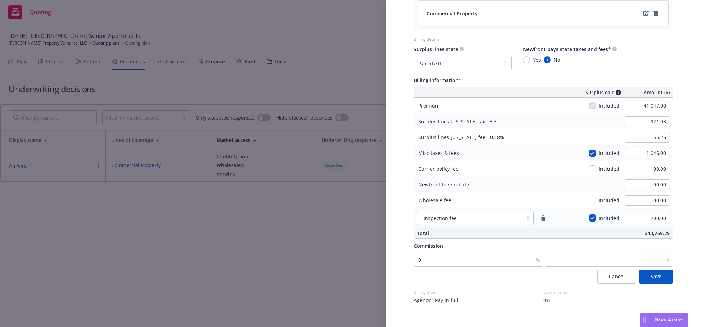
click at [675, 154] on div "Display Name Amwins Carrier Chubb Group Writing company Westchester Surplus Lin…" at bounding box center [543, 8] width 282 height 658
click at [632, 158] on input "1,046.00" at bounding box center [647, 153] width 46 height 11
click at [543, 161] on div "Misc taxes & fees Included 1,046.00" at bounding box center [543, 153] width 258 height 16
click at [434, 266] on input "0" at bounding box center [479, 259] width 130 height 14
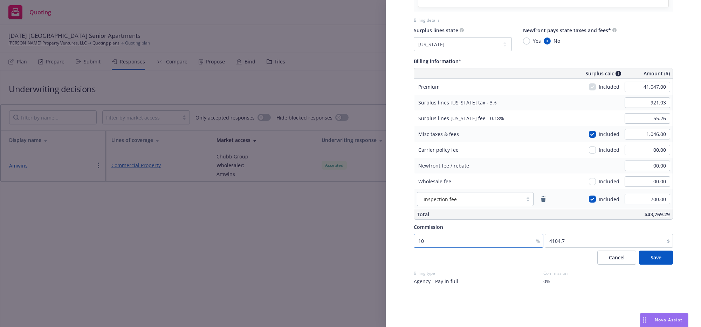
scroll to position [394, 0]
click at [650, 261] on span "Save" at bounding box center [655, 257] width 11 height 7
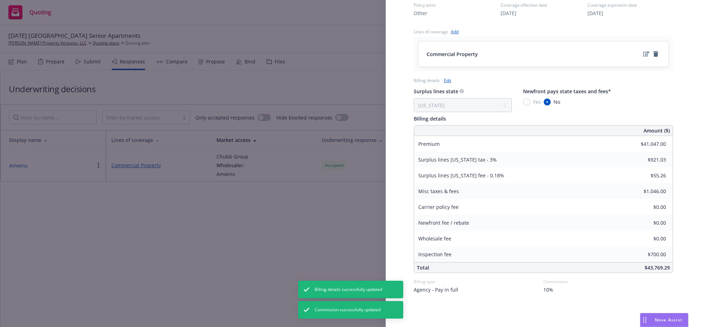
click at [243, 215] on div "Display Name Amwins Carrier Chubb Group Writing company Westchester Surplus Lin…" at bounding box center [350, 163] width 701 height 327
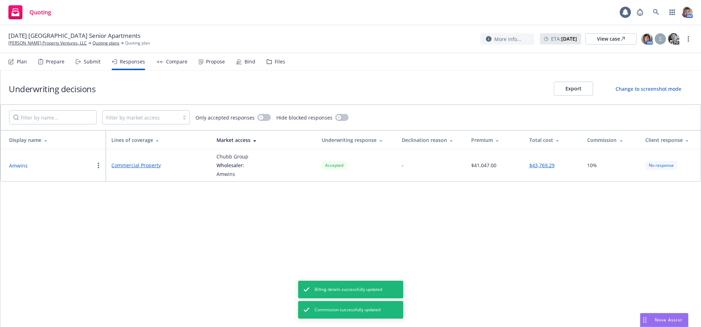
click at [139, 169] on link "Commercial Property" at bounding box center [158, 164] width 94 height 7
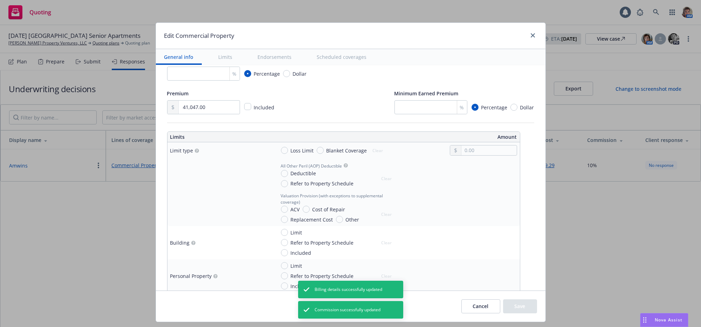
scroll to position [121, 0]
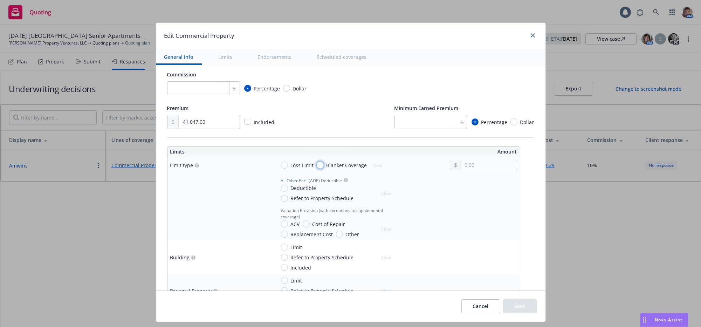
click at [317, 168] on input "Blanket Coverage" at bounding box center [320, 164] width 7 height 7
click at [281, 202] on input "Refer to Property Schedule" at bounding box center [284, 198] width 7 height 7
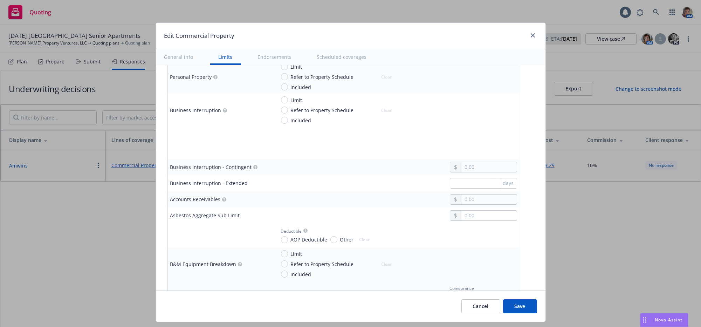
scroll to position [305, 0]
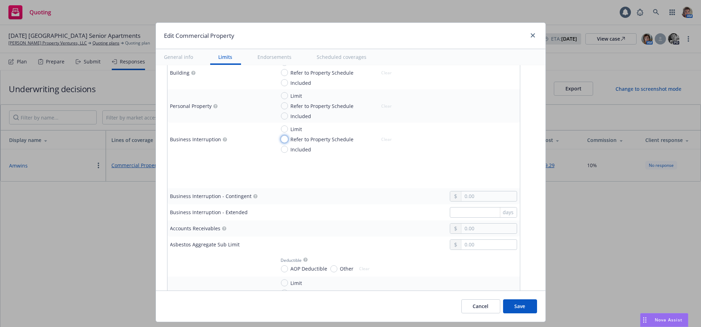
click at [288, 140] on input "Refer to Property Schedule" at bounding box center [284, 139] width 7 height 7
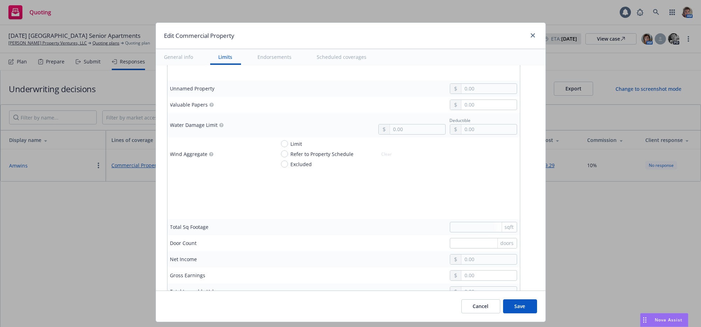
scroll to position [1949, 0]
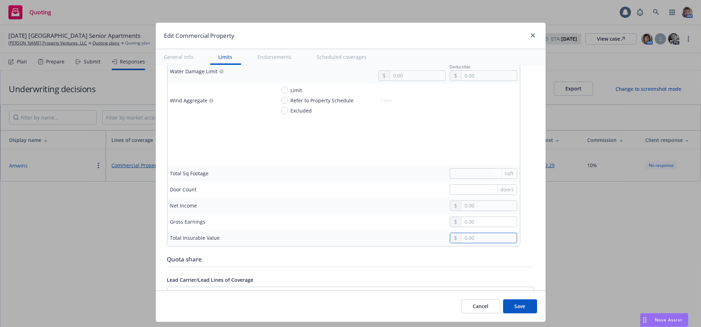
click at [468, 243] on input "text" at bounding box center [488, 238] width 55 height 10
click at [473, 243] on input "text" at bounding box center [488, 238] width 55 height 10
click at [521, 310] on button "Save" at bounding box center [520, 306] width 34 height 14
